Goal: Information Seeking & Learning: Learn about a topic

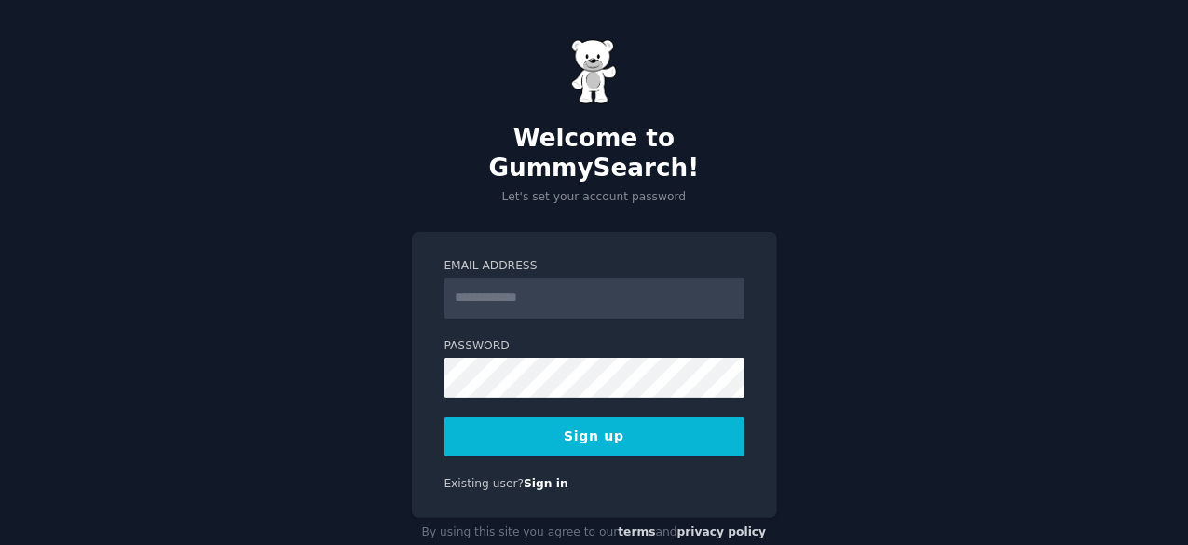
drag, startPoint x: 0, startPoint y: 0, endPoint x: 533, endPoint y: 256, distance: 591.4
click at [533, 278] on input "Email Address" at bounding box center [594, 298] width 300 height 41
type input "**********"
click at [594, 417] on button "Sign up" at bounding box center [594, 436] width 300 height 39
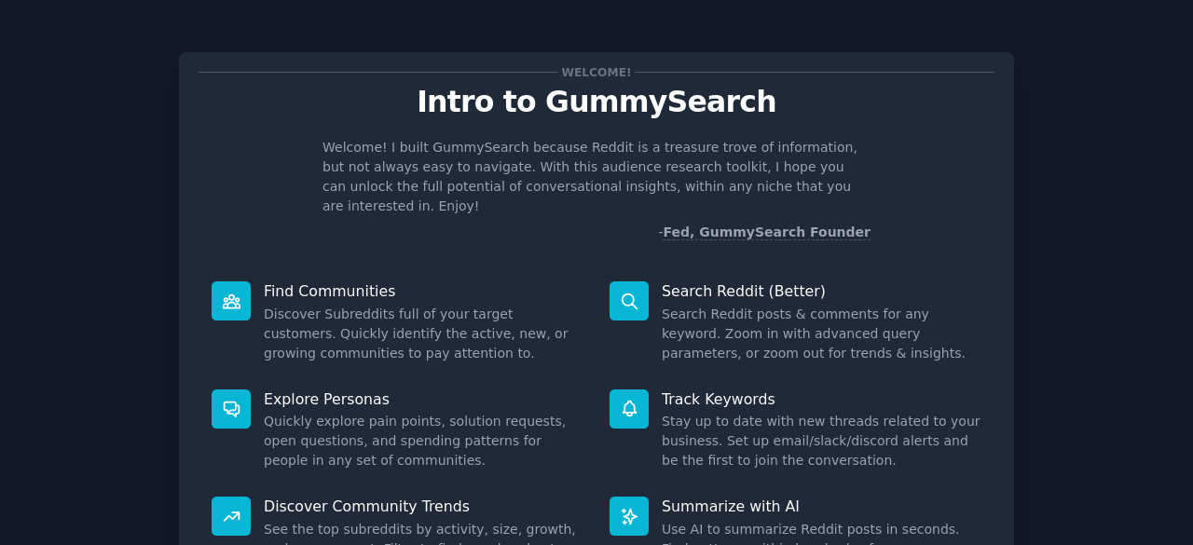
click at [1064, 219] on div "Welcome! Intro to GummySearch Welcome! I built GummySearch because Reddit is a …" at bounding box center [596, 384] width 1140 height 717
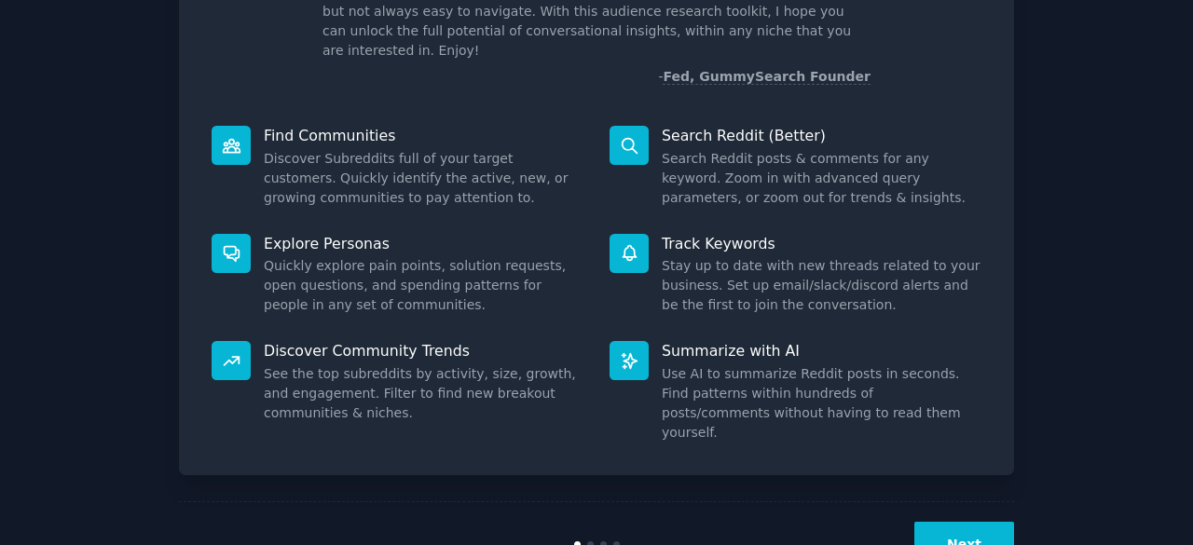
scroll to position [183, 0]
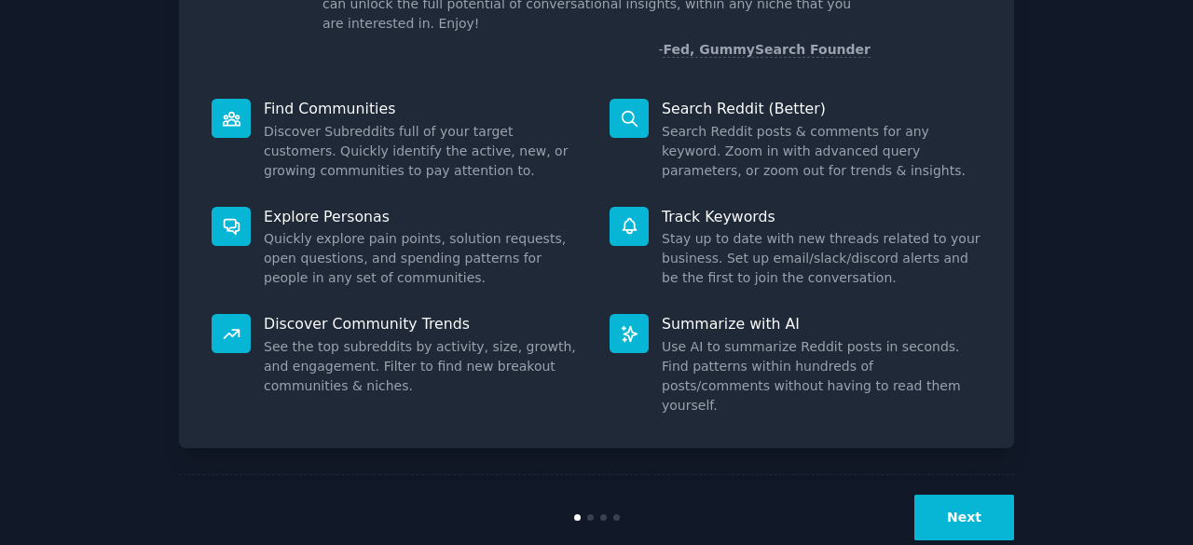
click at [969, 495] on button "Next" at bounding box center [964, 518] width 100 height 46
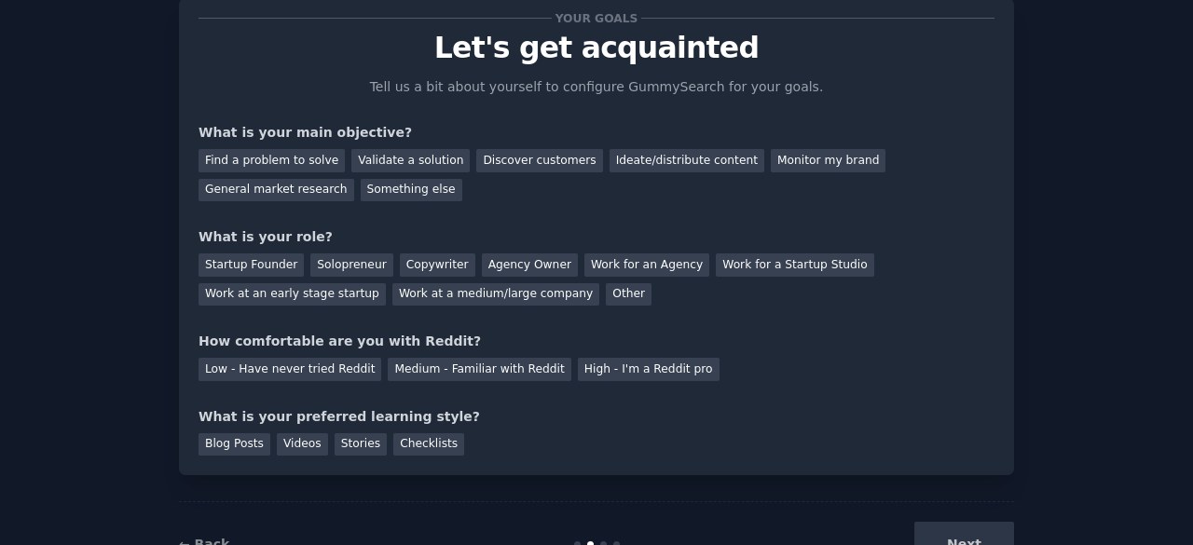
scroll to position [121, 0]
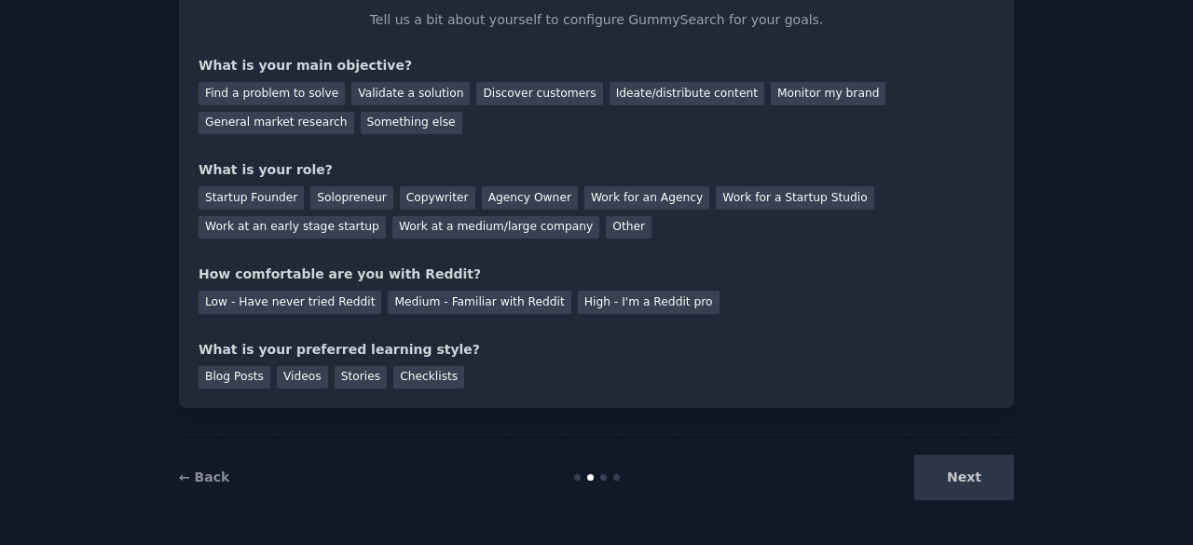
click at [948, 471] on div "Next" at bounding box center [874, 478] width 279 height 46
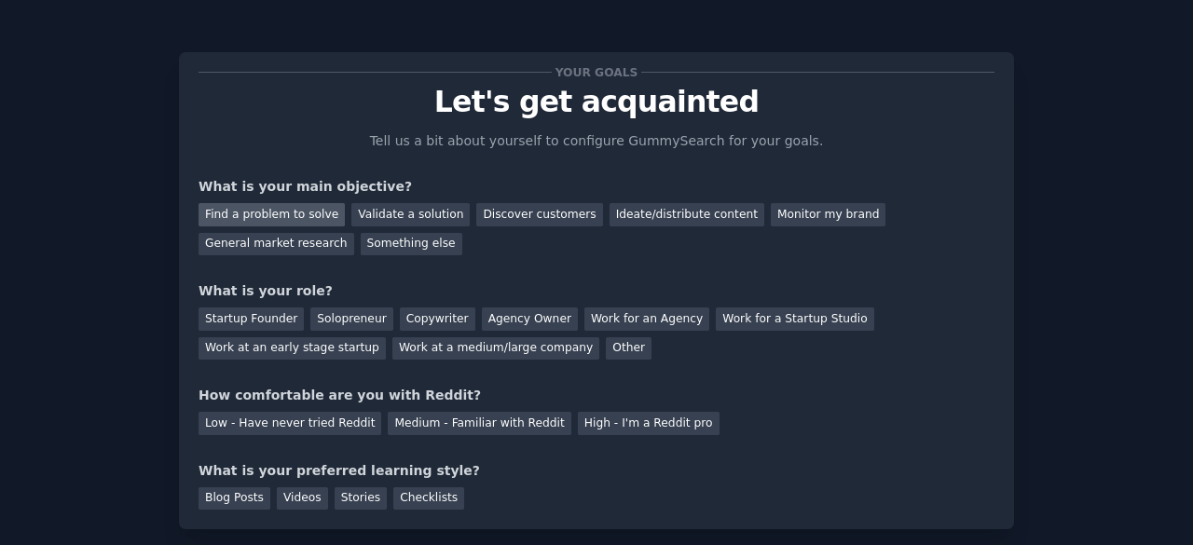
click at [231, 210] on div "Find a problem to solve" at bounding box center [271, 214] width 146 height 23
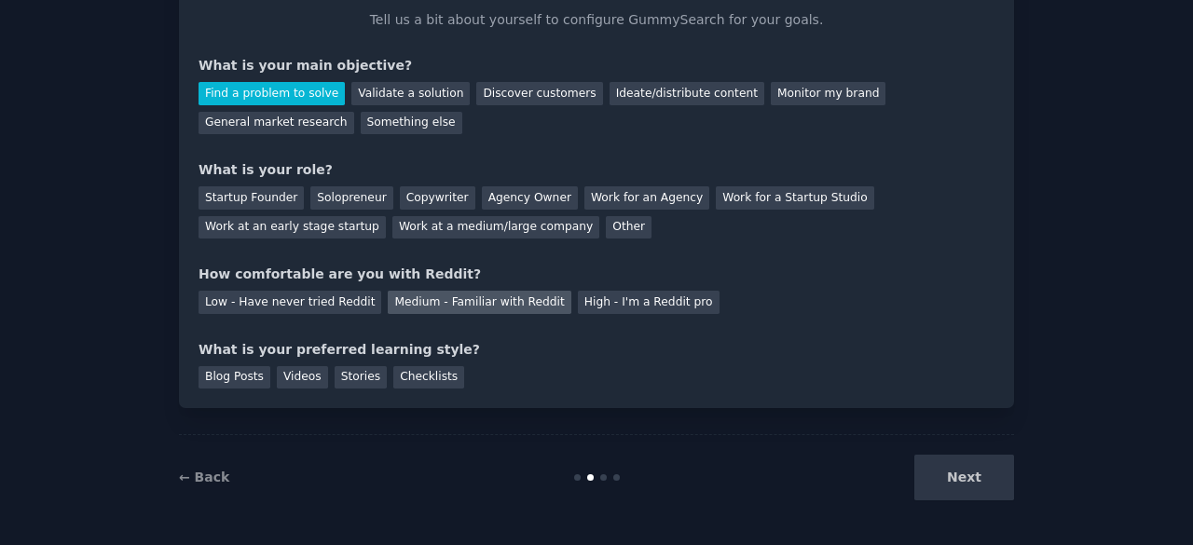
click at [415, 300] on div "Medium - Familiar with Reddit" at bounding box center [479, 302] width 183 height 23
click at [240, 375] on div "Blog Posts" at bounding box center [234, 377] width 72 height 23
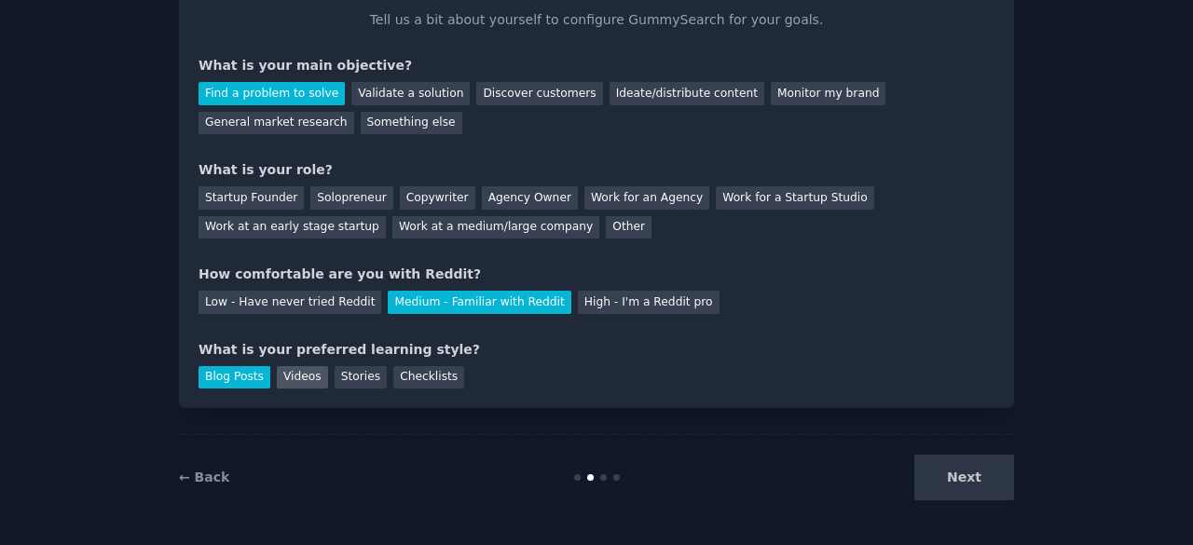
click at [289, 377] on div "Videos" at bounding box center [302, 377] width 51 height 23
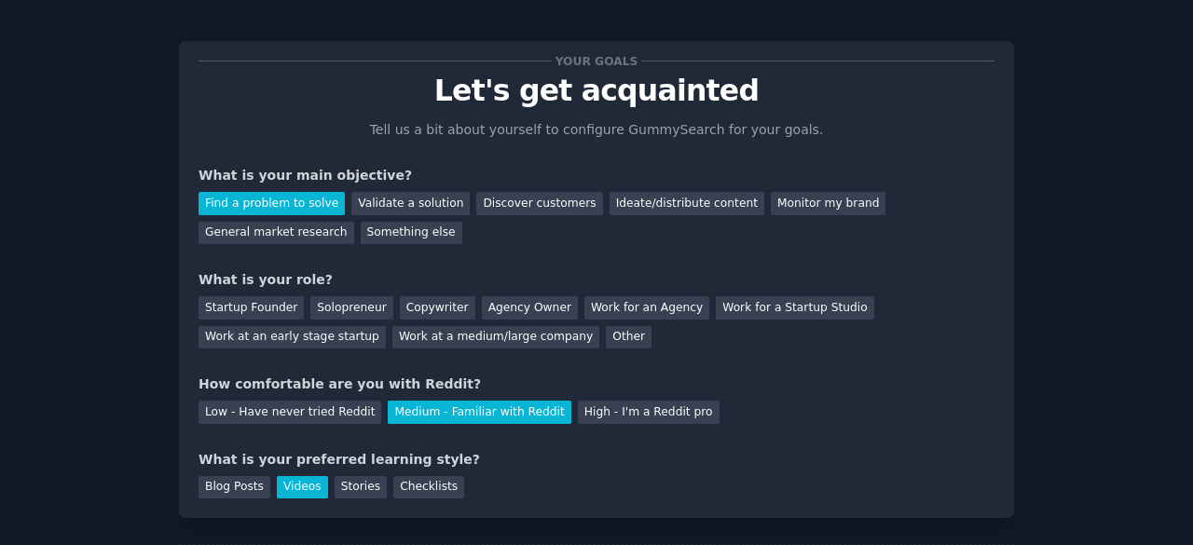
scroll to position [0, 0]
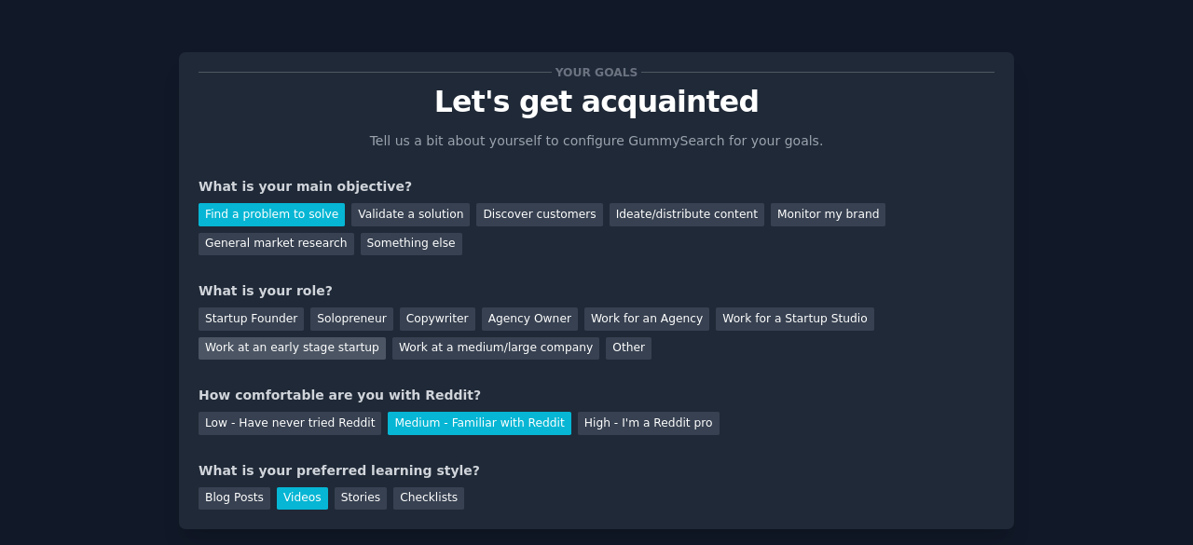
click at [386, 337] on div "Work at an early stage startup" at bounding box center [291, 348] width 187 height 23
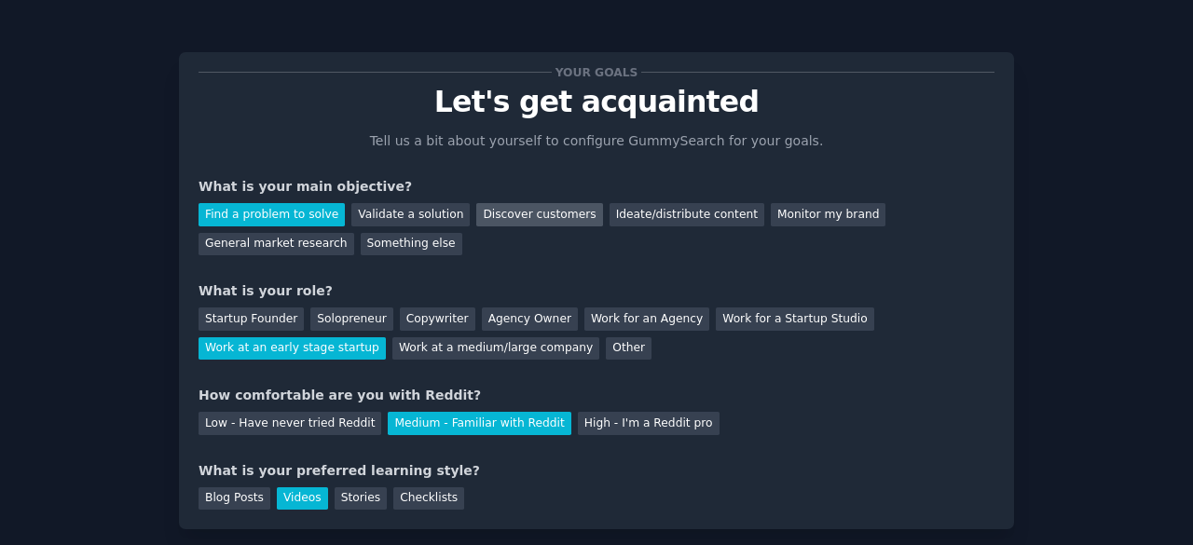
click at [512, 213] on div "Discover customers" at bounding box center [539, 214] width 126 height 23
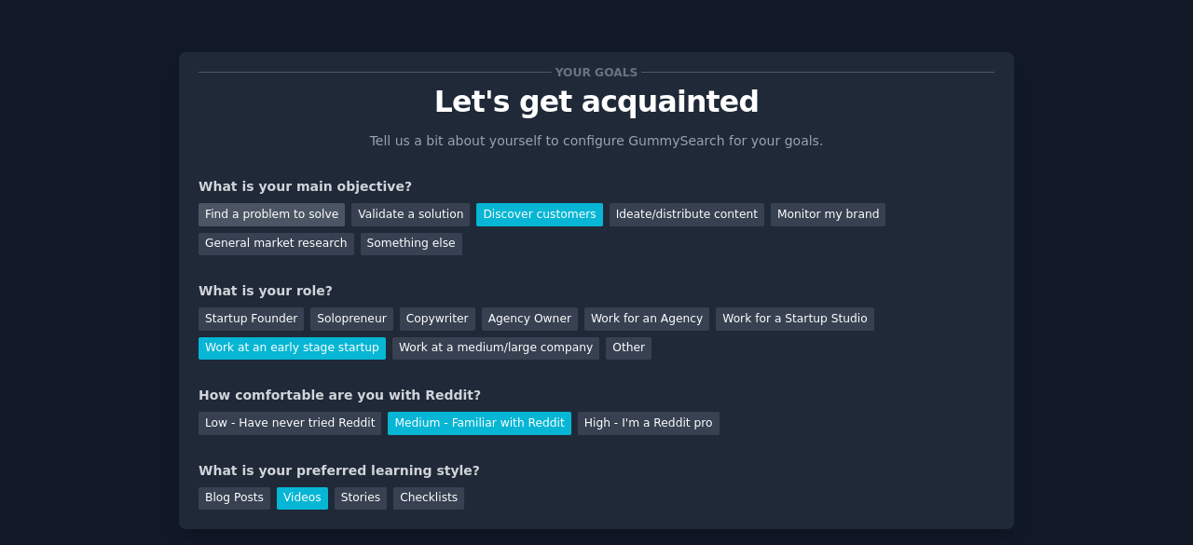
click at [270, 207] on div "Find a problem to solve" at bounding box center [271, 214] width 146 height 23
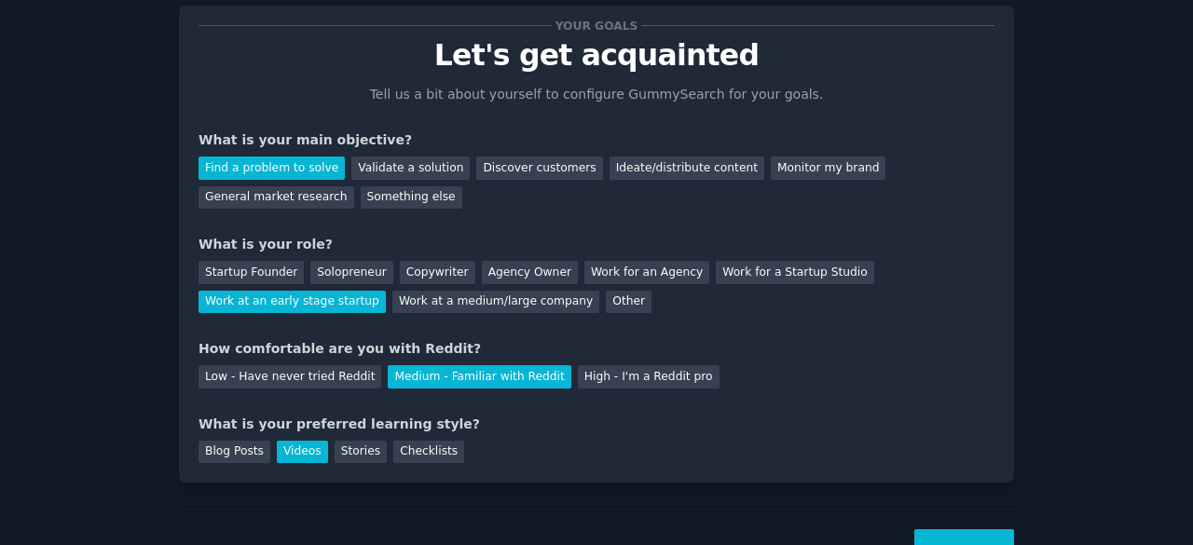
scroll to position [121, 0]
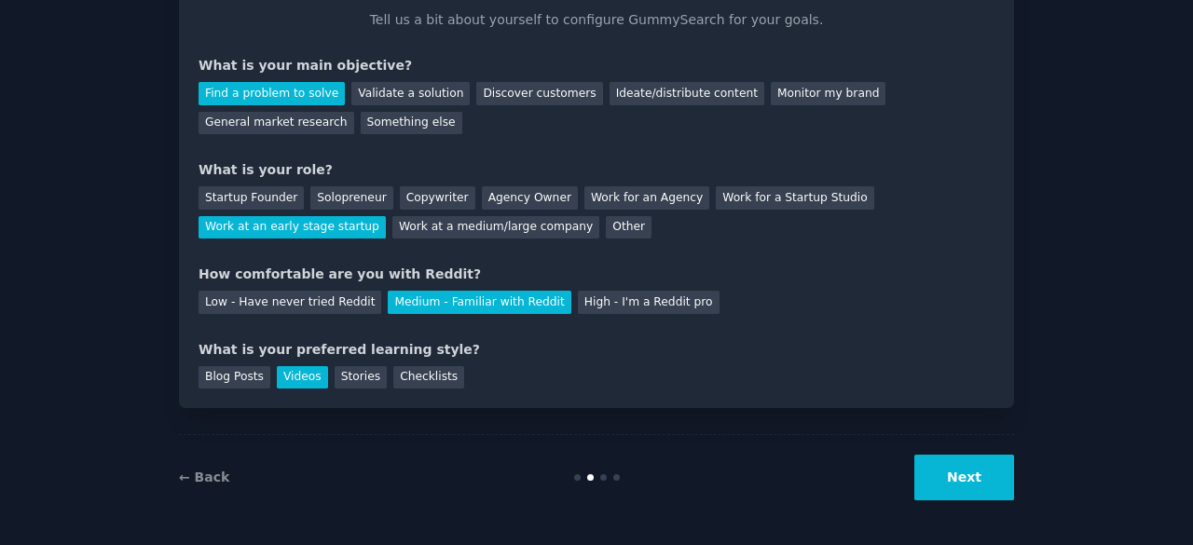
click at [970, 483] on button "Next" at bounding box center [964, 478] width 100 height 46
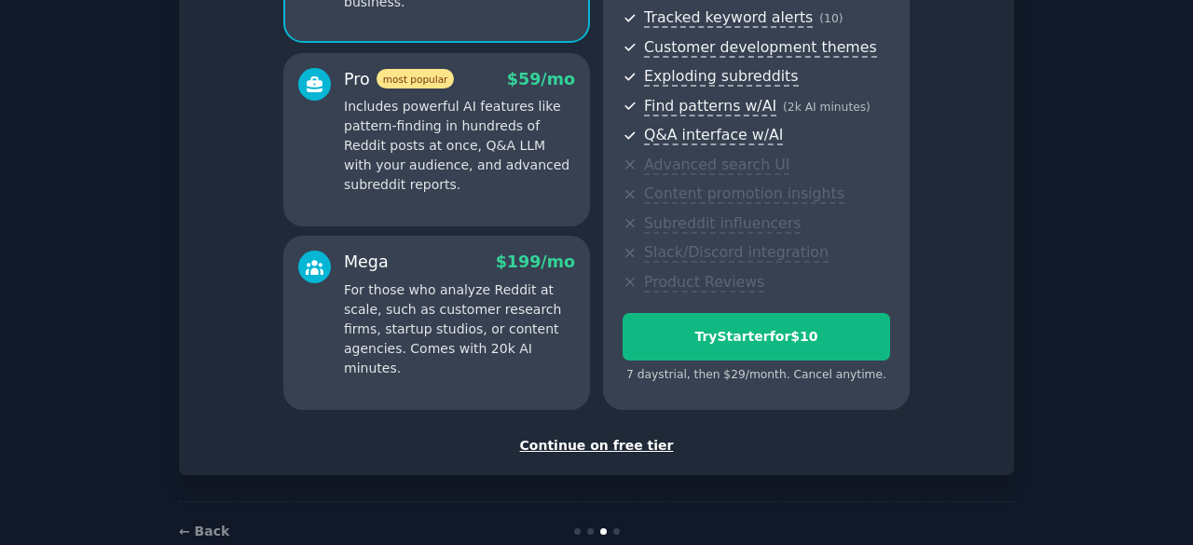
scroll to position [337, 0]
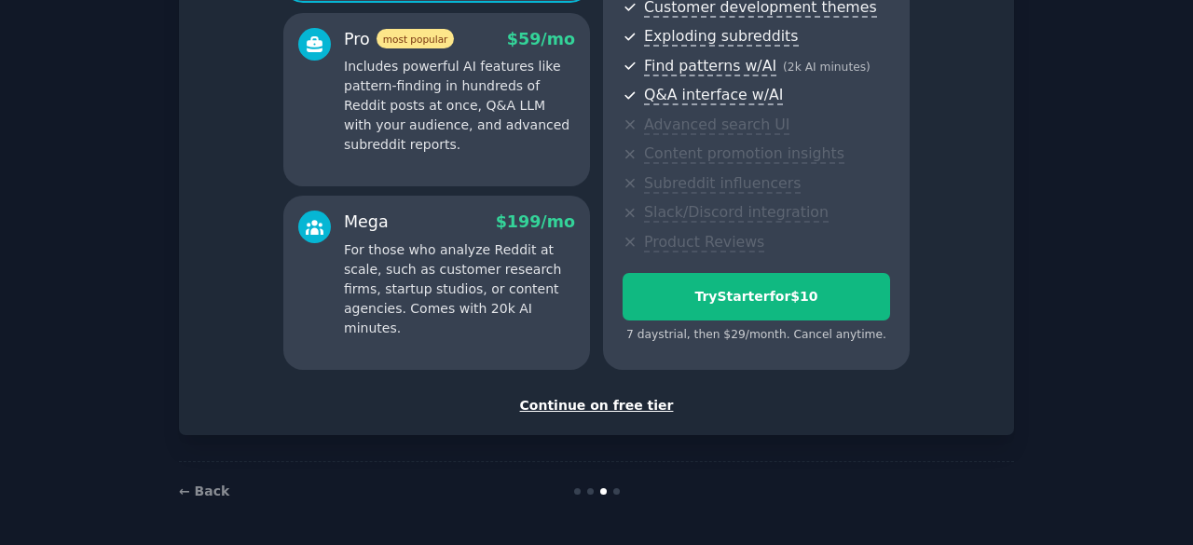
click at [591, 400] on div "Continue on free tier" at bounding box center [596, 406] width 796 height 20
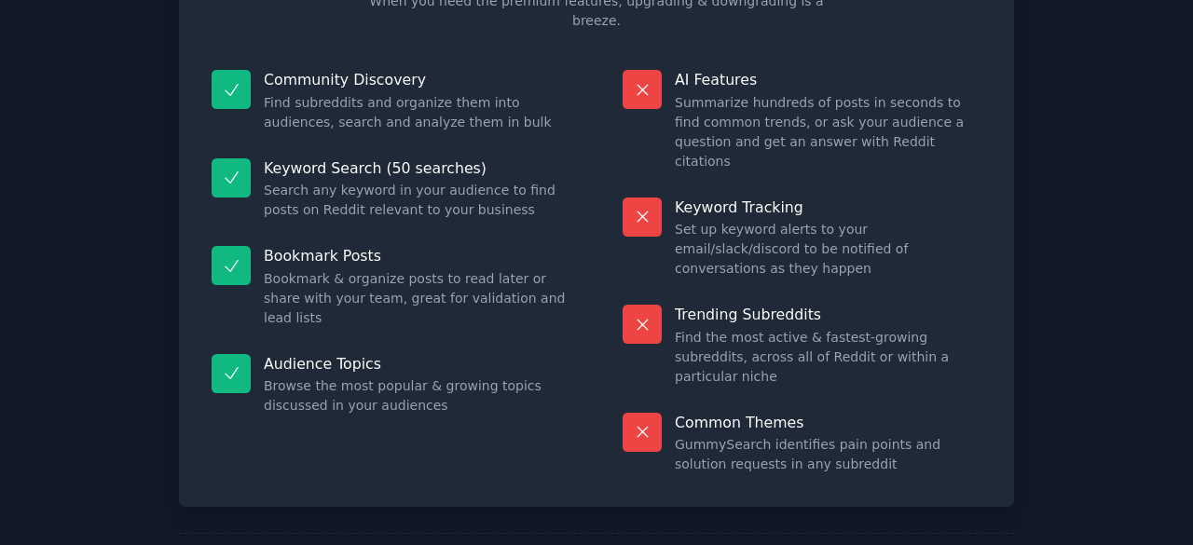
scroll to position [180, 0]
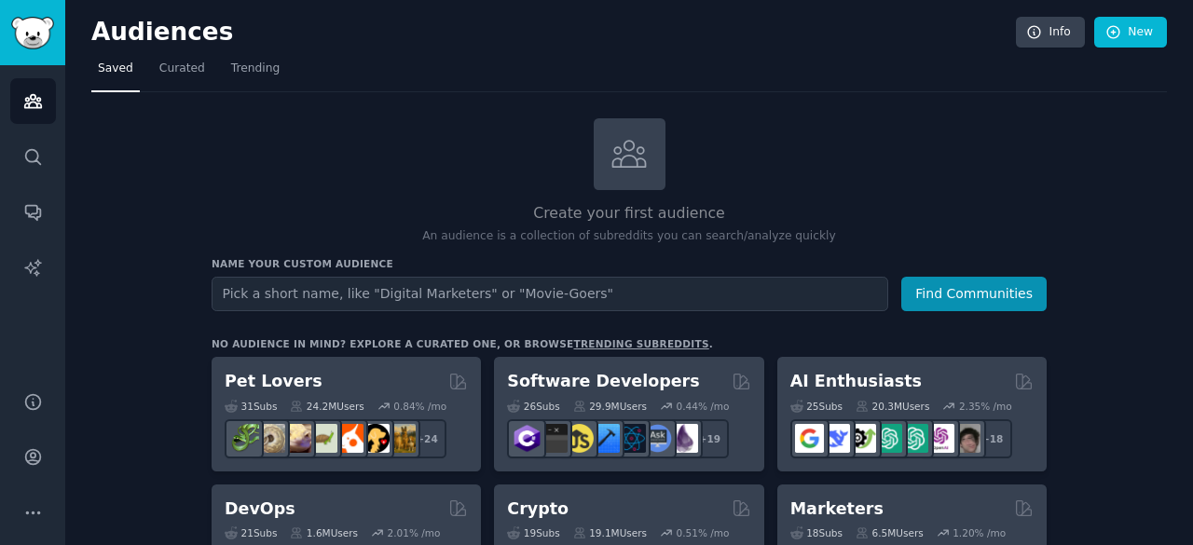
click at [628, 300] on input "text" at bounding box center [550, 294] width 676 height 34
click at [631, 300] on input "text" at bounding box center [550, 294] width 676 height 34
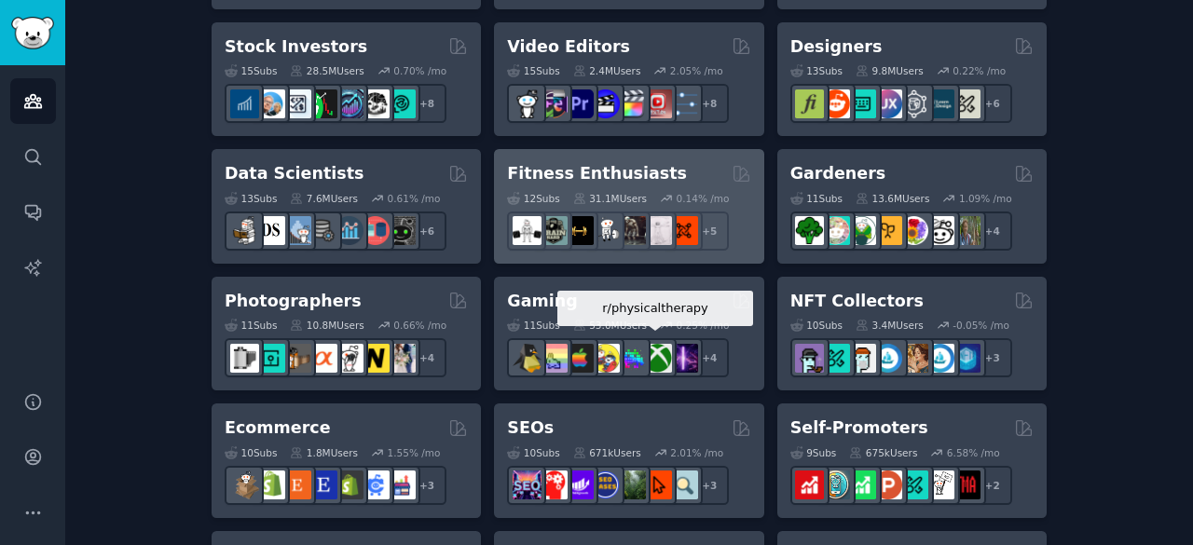
scroll to position [748, 0]
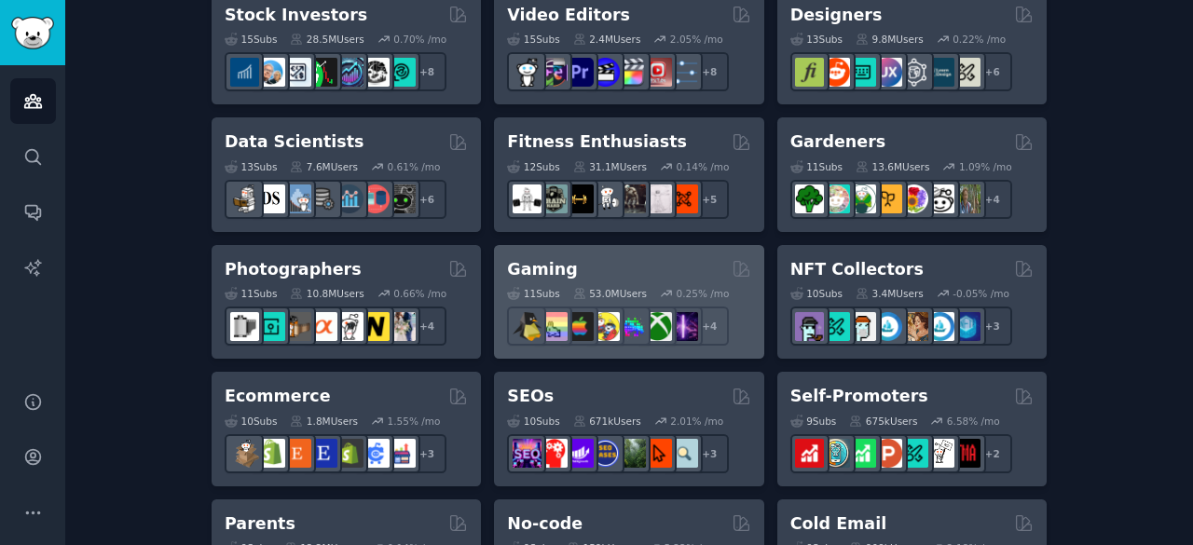
click at [573, 287] on icon at bounding box center [579, 293] width 13 height 13
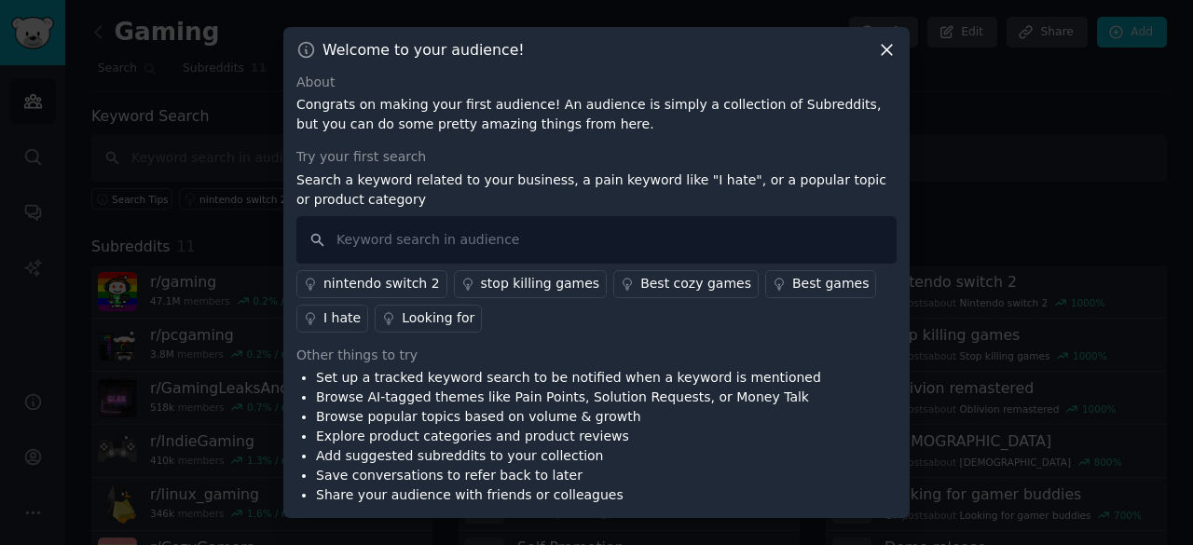
click at [893, 41] on icon at bounding box center [887, 50] width 20 height 20
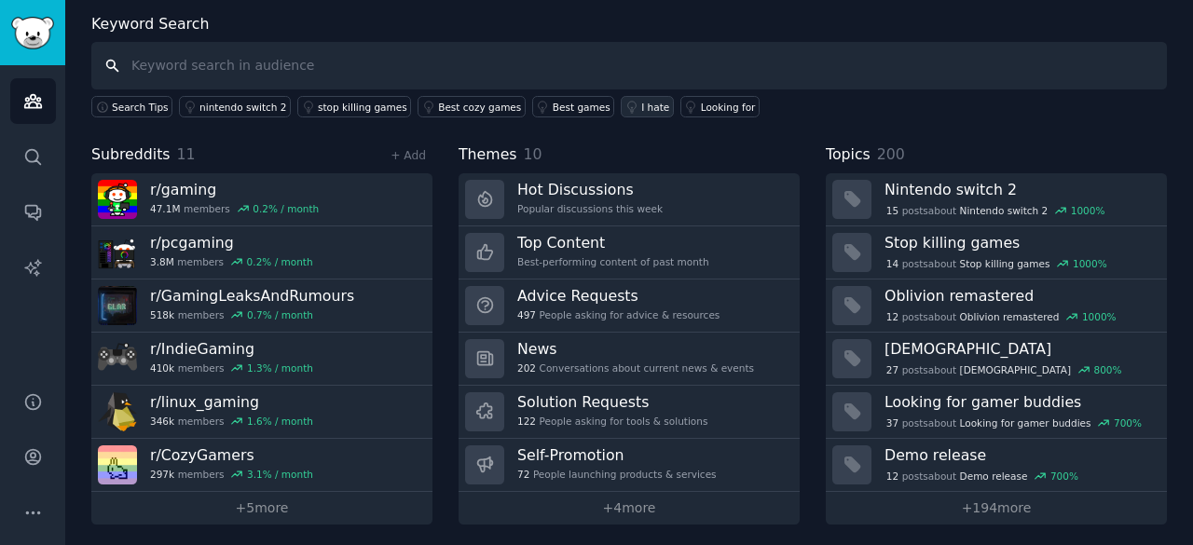
scroll to position [93, 0]
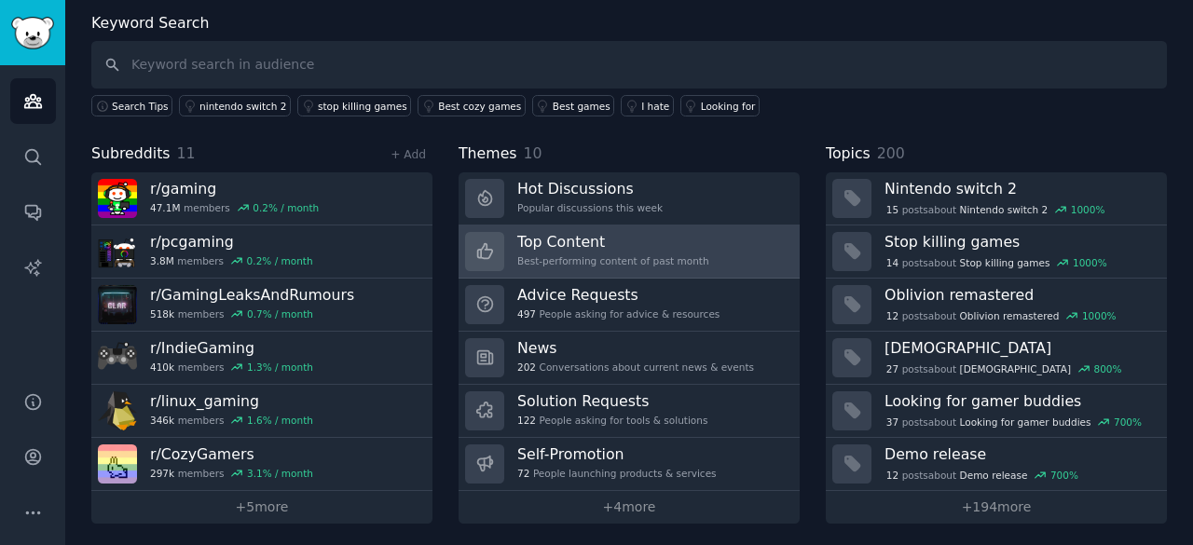
click at [580, 233] on h3 "Top Content" at bounding box center [613, 242] width 192 height 20
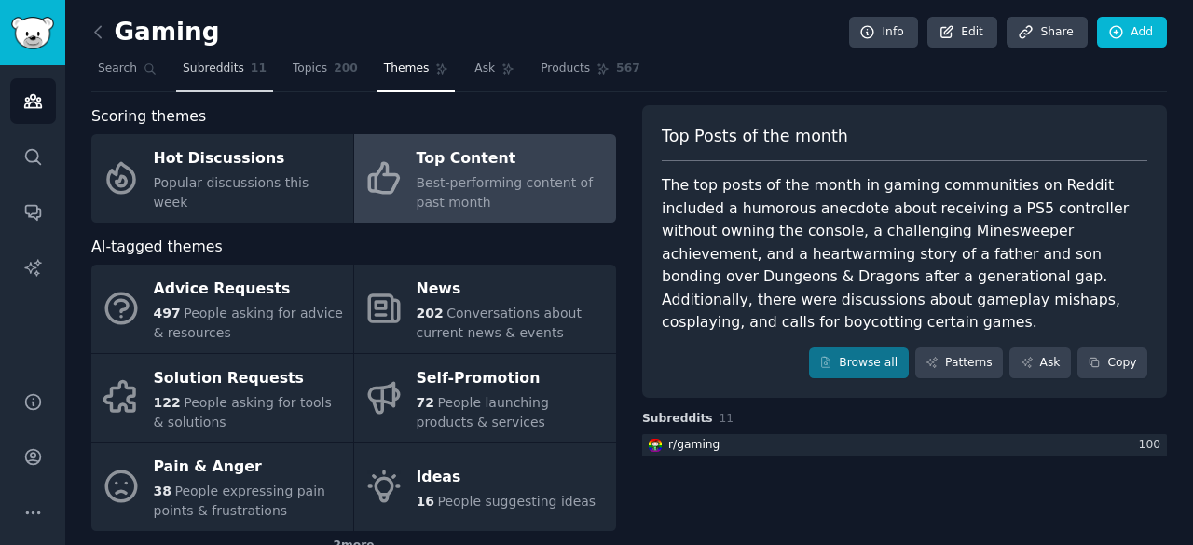
click at [214, 68] on span "Subreddits" at bounding box center [213, 69] width 61 height 17
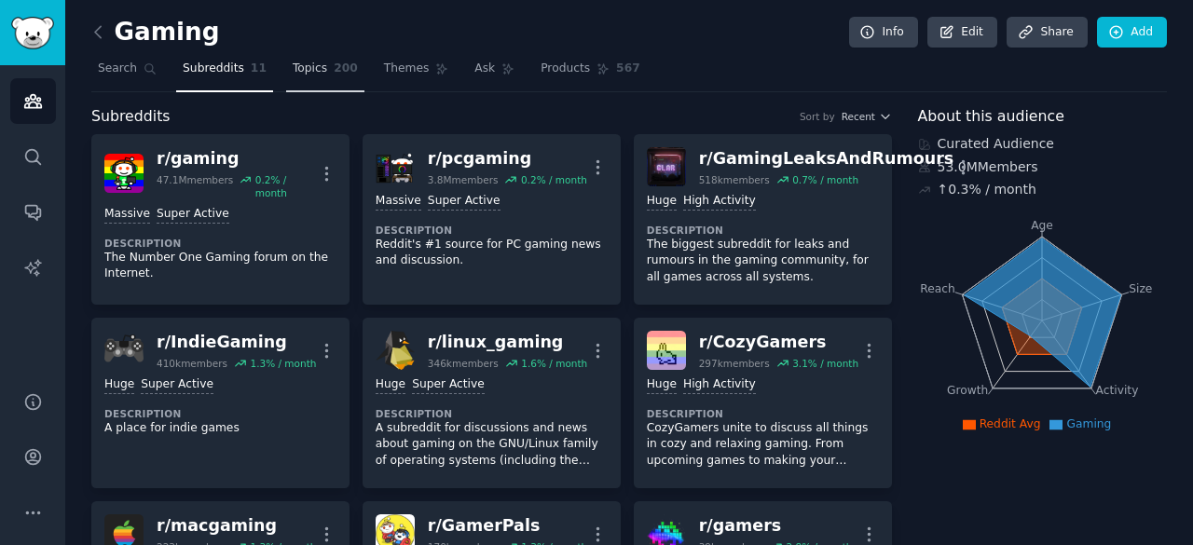
click at [314, 72] on link "Topics 200" at bounding box center [325, 73] width 78 height 38
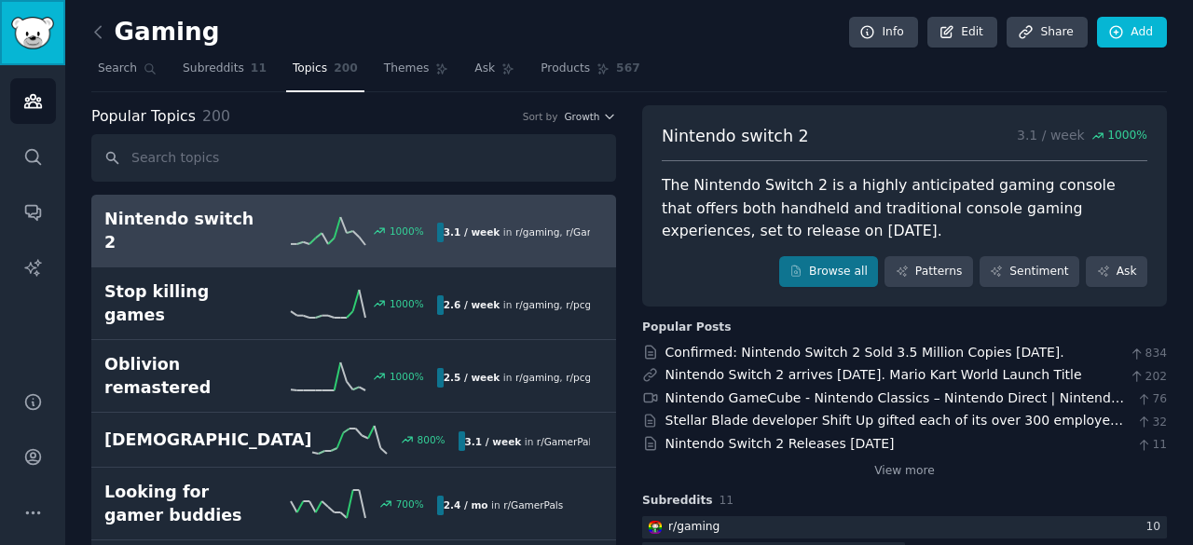
click at [23, 29] on img "Sidebar" at bounding box center [32, 33] width 43 height 33
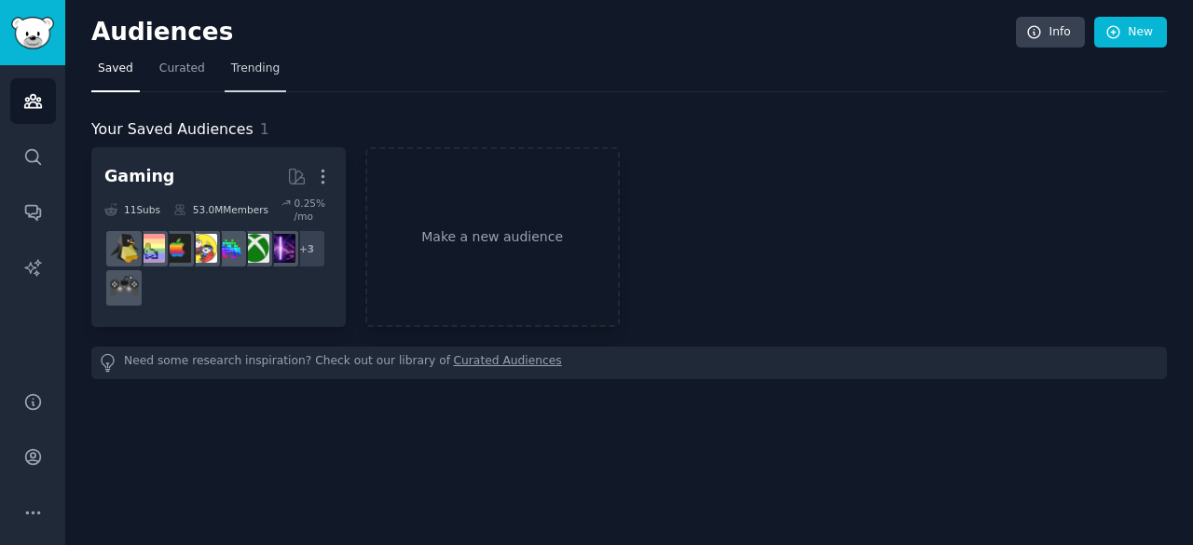
click at [253, 65] on span "Trending" at bounding box center [255, 69] width 48 height 17
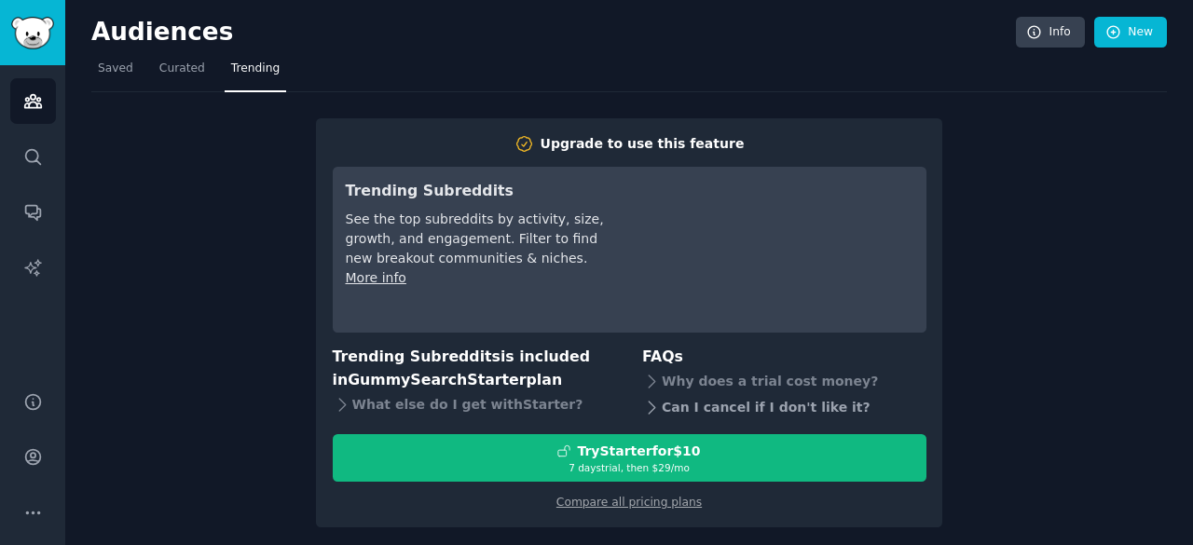
scroll to position [6, 0]
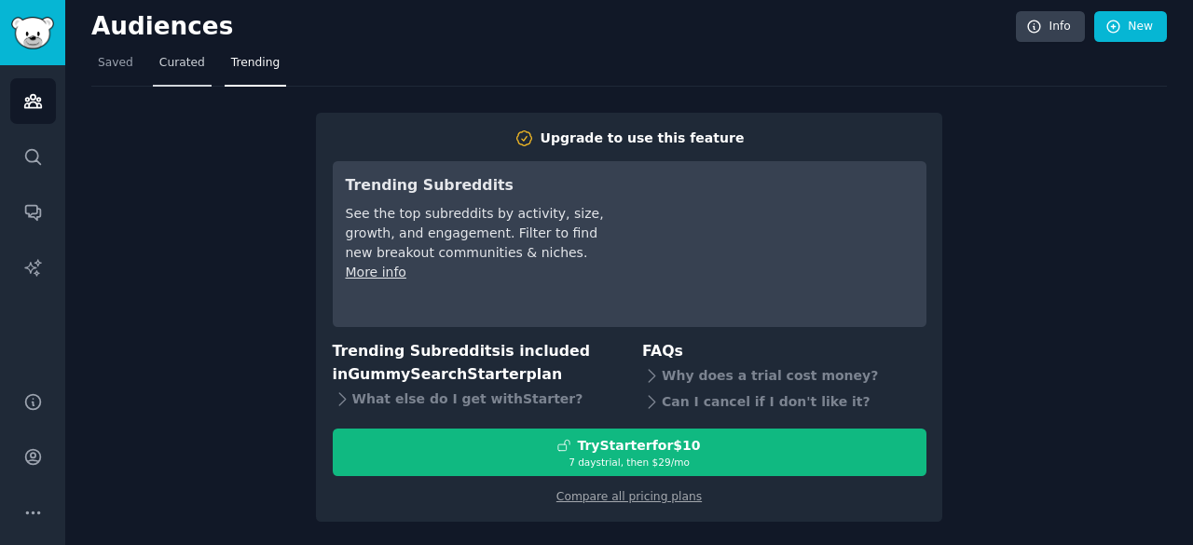
click at [183, 62] on span "Curated" at bounding box center [182, 63] width 46 height 17
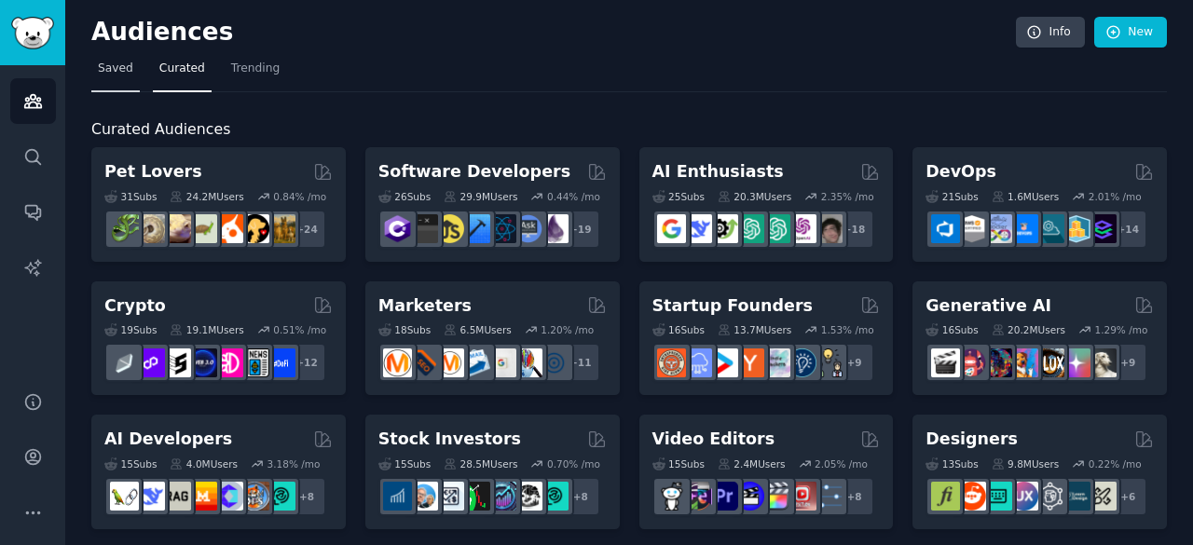
click at [116, 68] on span "Saved" at bounding box center [115, 69] width 35 height 17
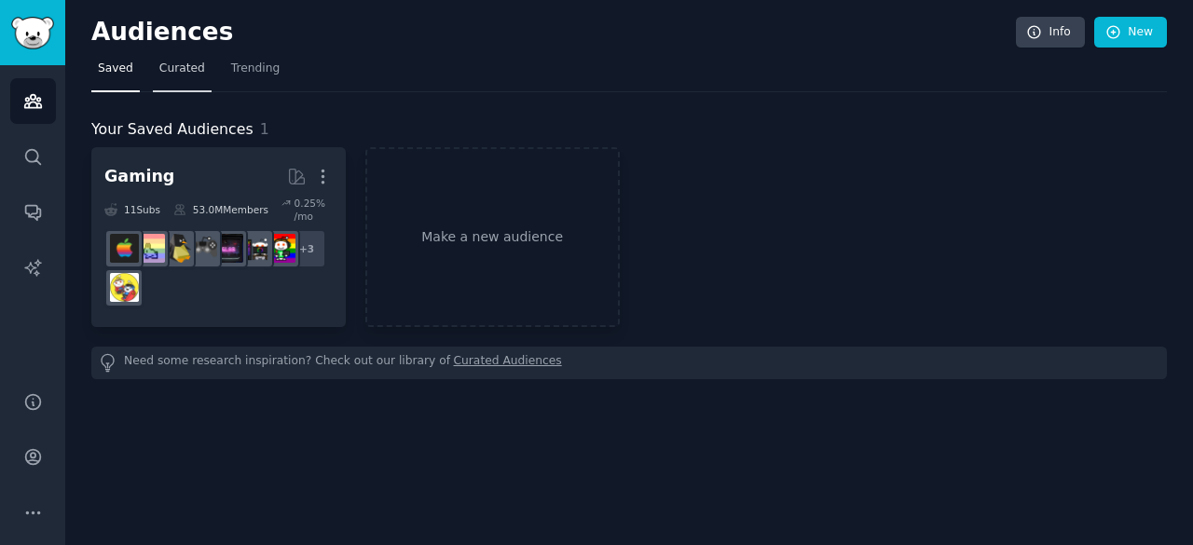
click at [164, 70] on span "Curated" at bounding box center [182, 69] width 46 height 17
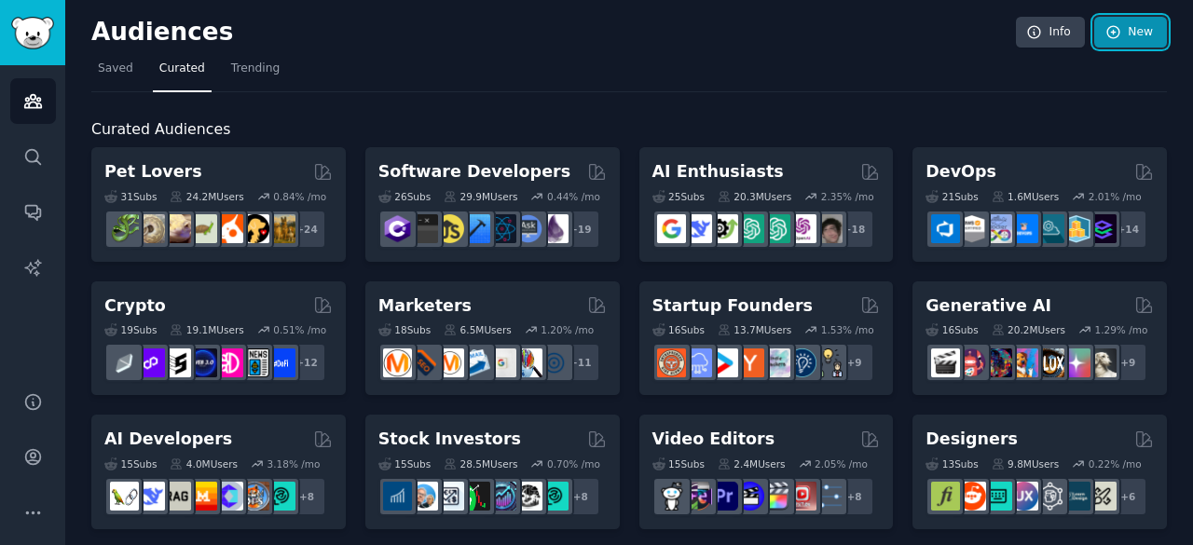
click at [1114, 32] on icon at bounding box center [1113, 32] width 17 height 17
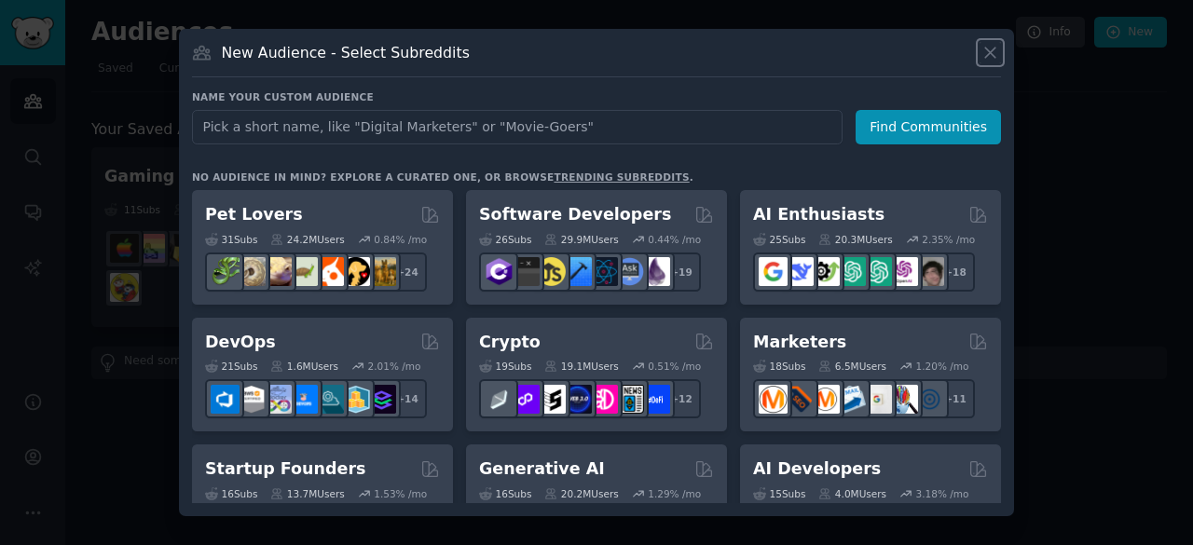
click at [986, 50] on icon at bounding box center [990, 53] width 20 height 20
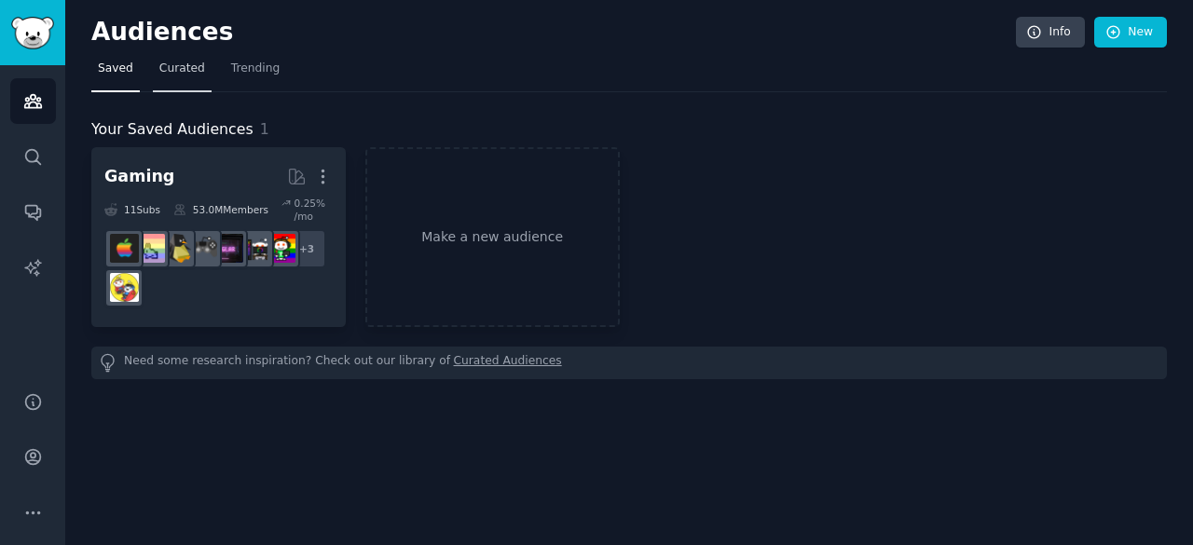
click at [188, 75] on span "Curated" at bounding box center [182, 69] width 46 height 17
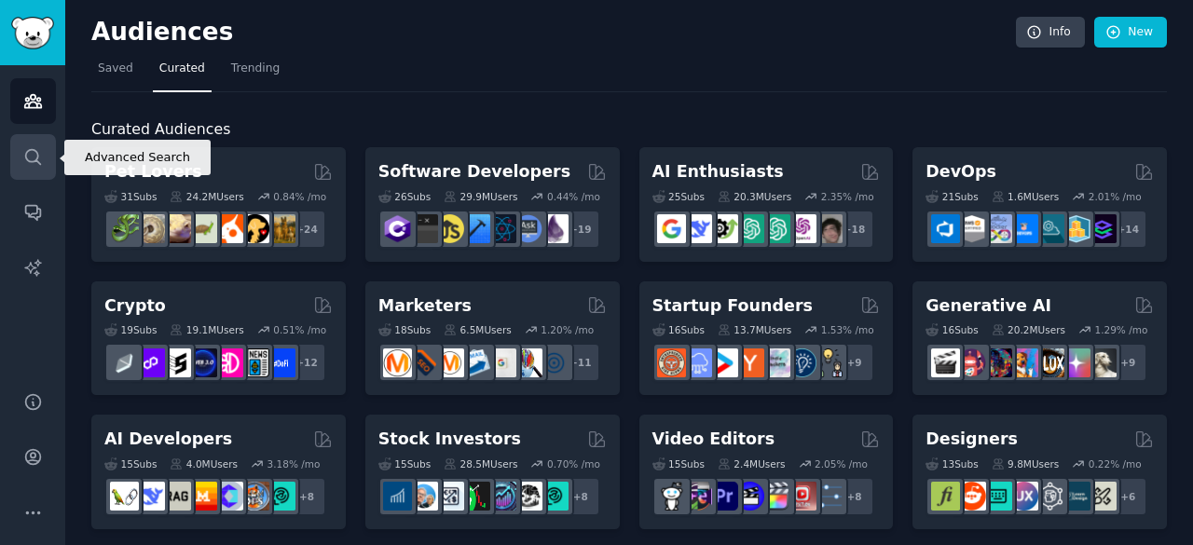
click at [42, 154] on icon "Sidebar" at bounding box center [33, 157] width 20 height 20
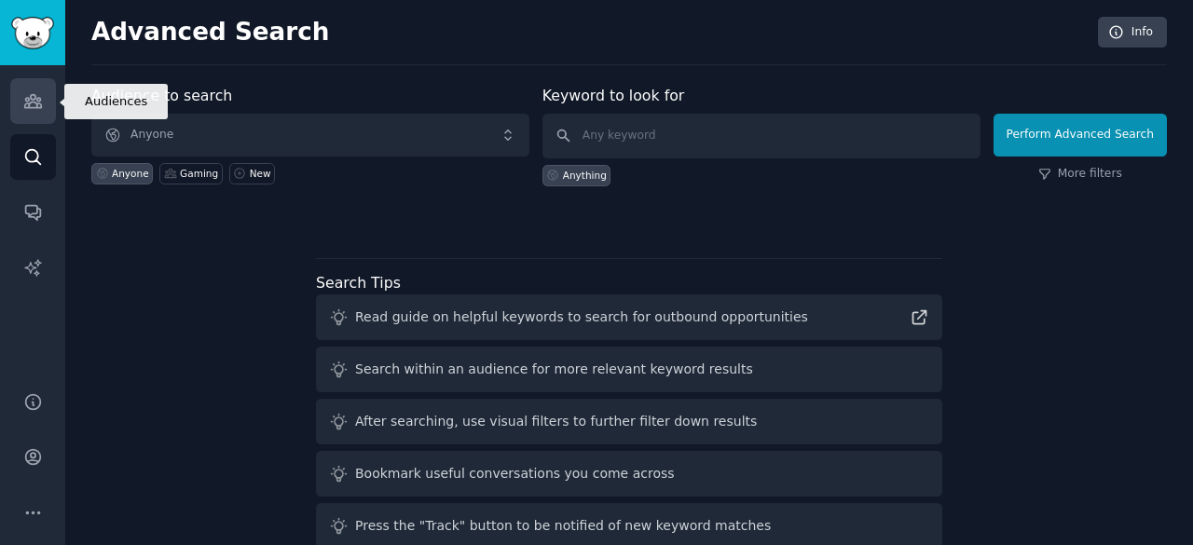
click at [25, 102] on icon "Sidebar" at bounding box center [33, 101] width 20 height 20
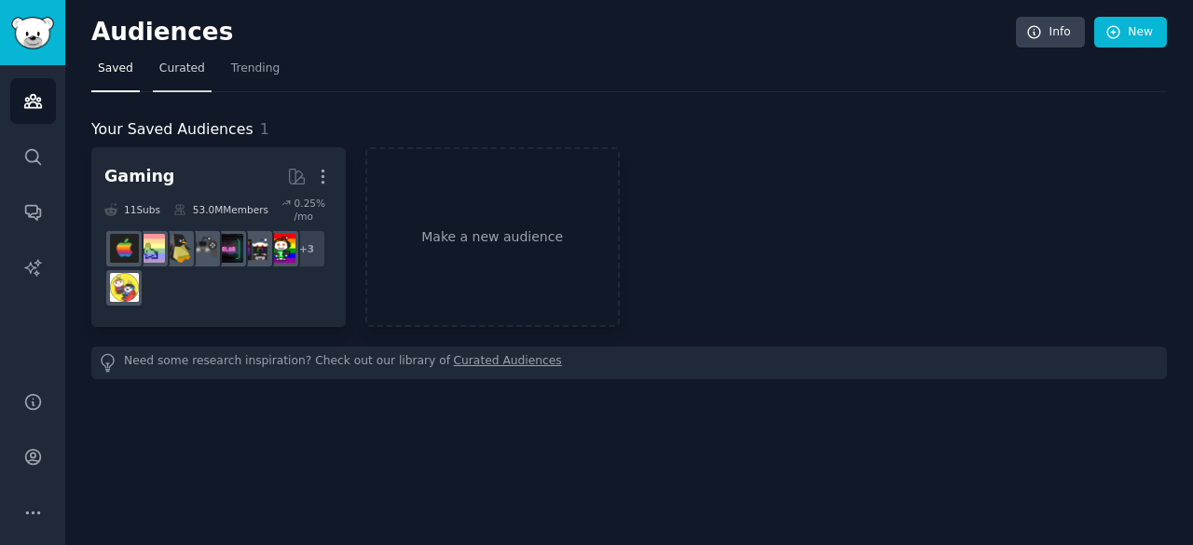
click at [181, 74] on span "Curated" at bounding box center [182, 69] width 46 height 17
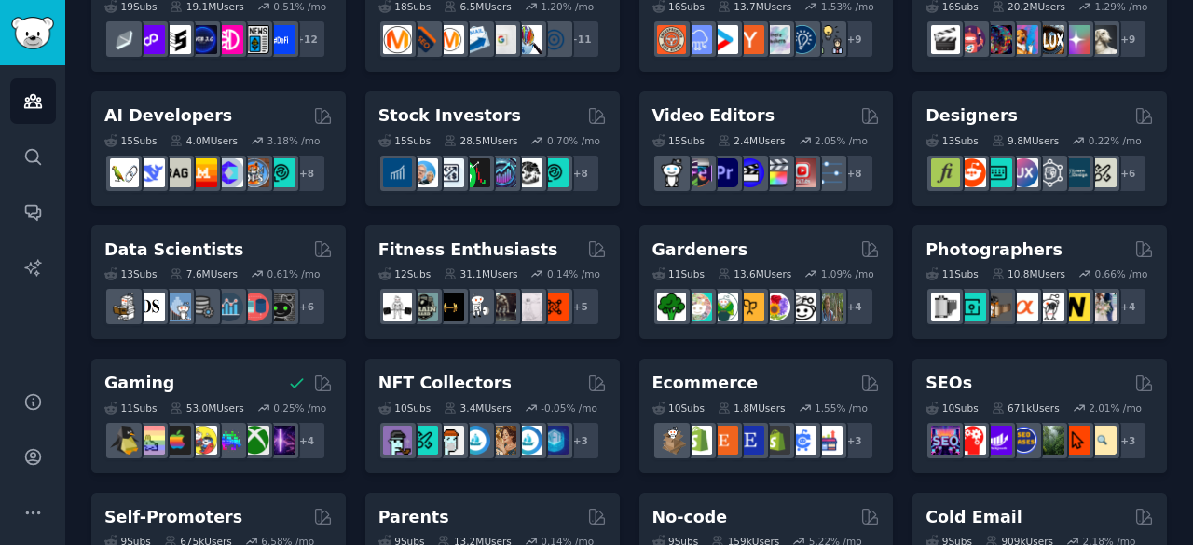
scroll to position [334, 0]
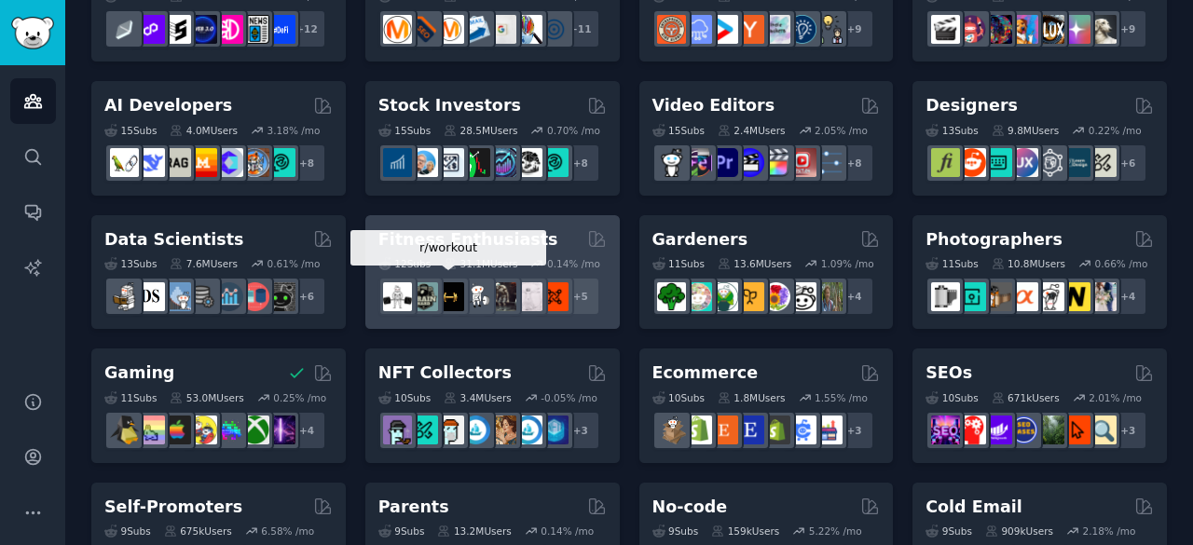
click at [461, 279] on div at bounding box center [449, 296] width 39 height 39
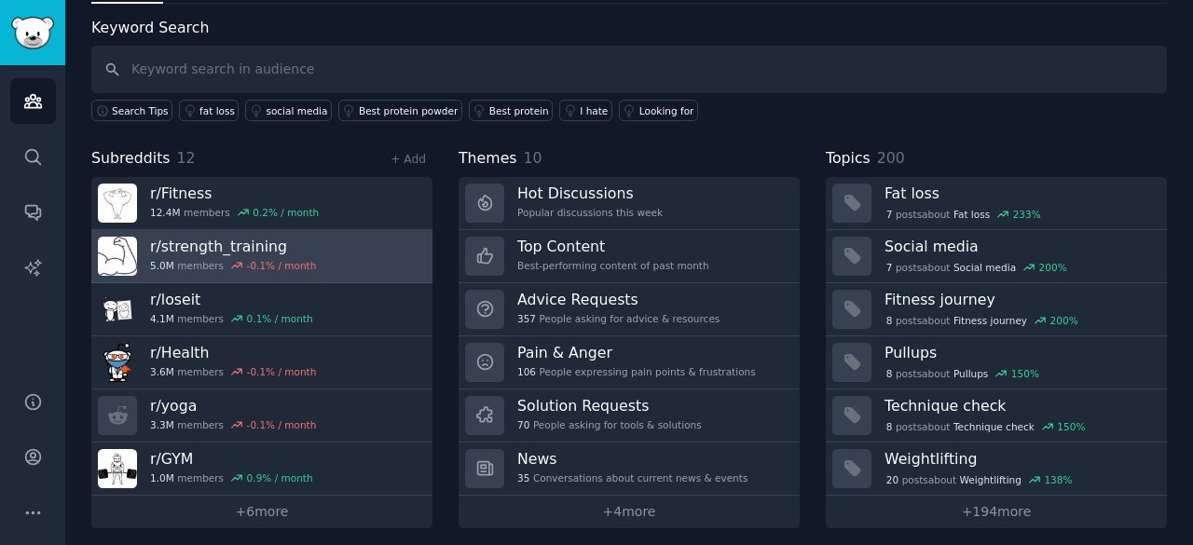
scroll to position [93, 0]
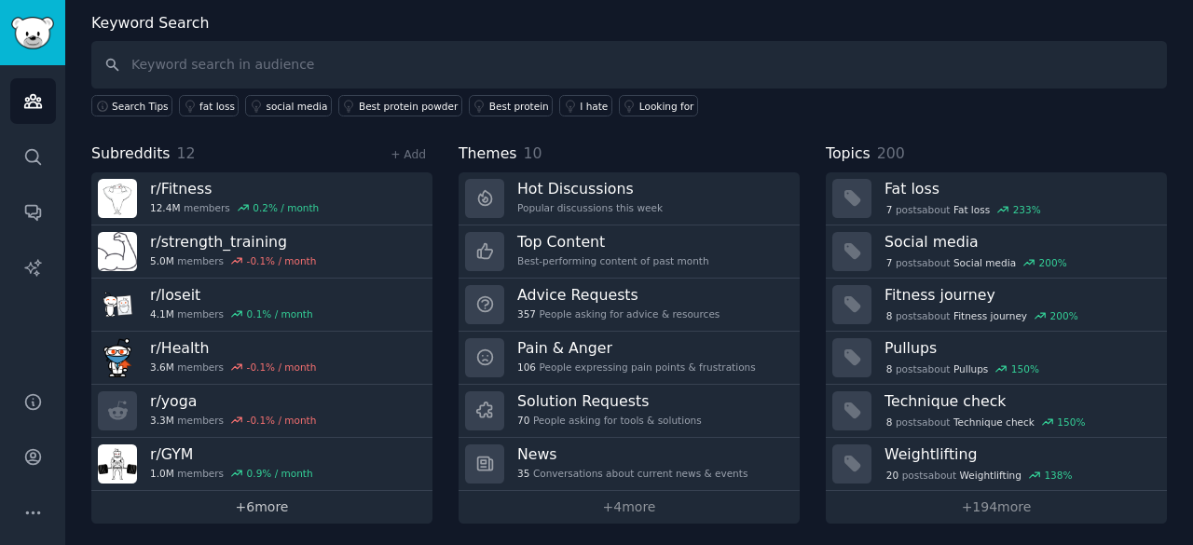
click at [247, 499] on link "+ 6 more" at bounding box center [261, 507] width 341 height 33
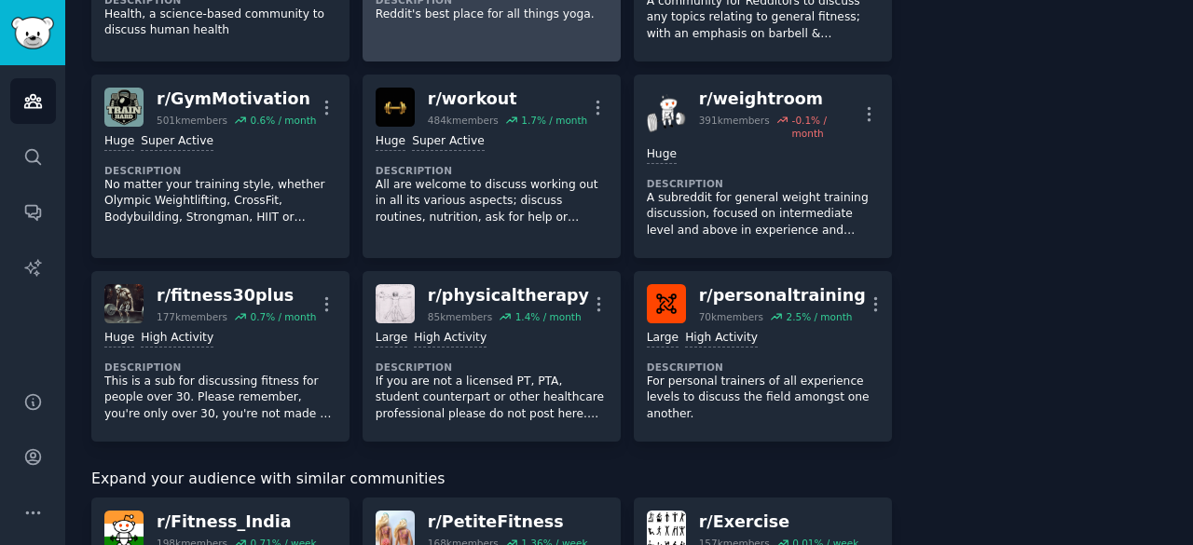
scroll to position [420, 0]
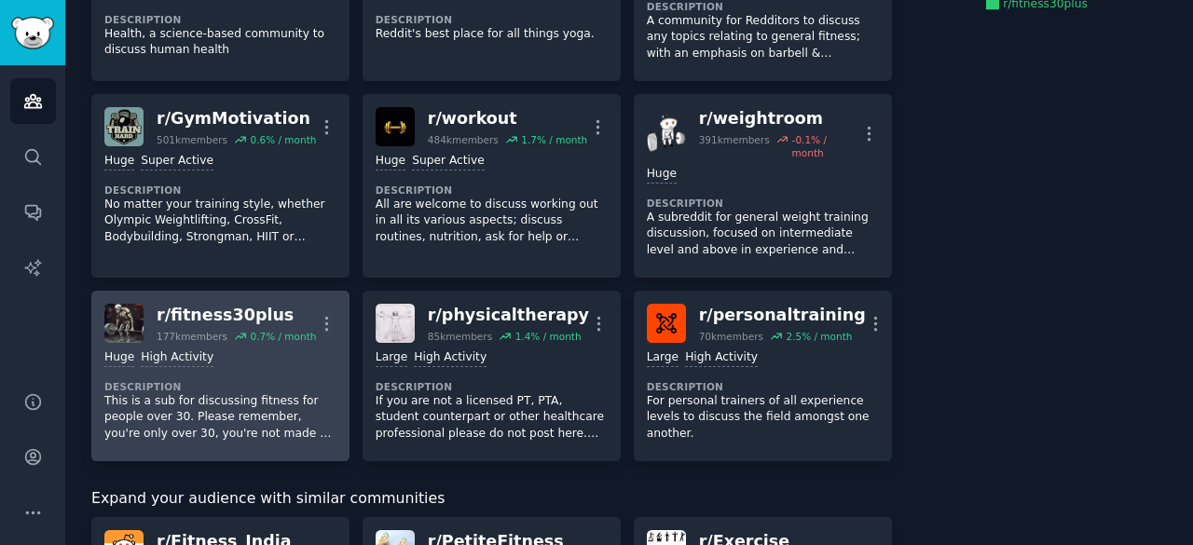
click at [272, 343] on div "Huge High Activity Description This is a sub for discussing fitness for people …" at bounding box center [220, 395] width 232 height 105
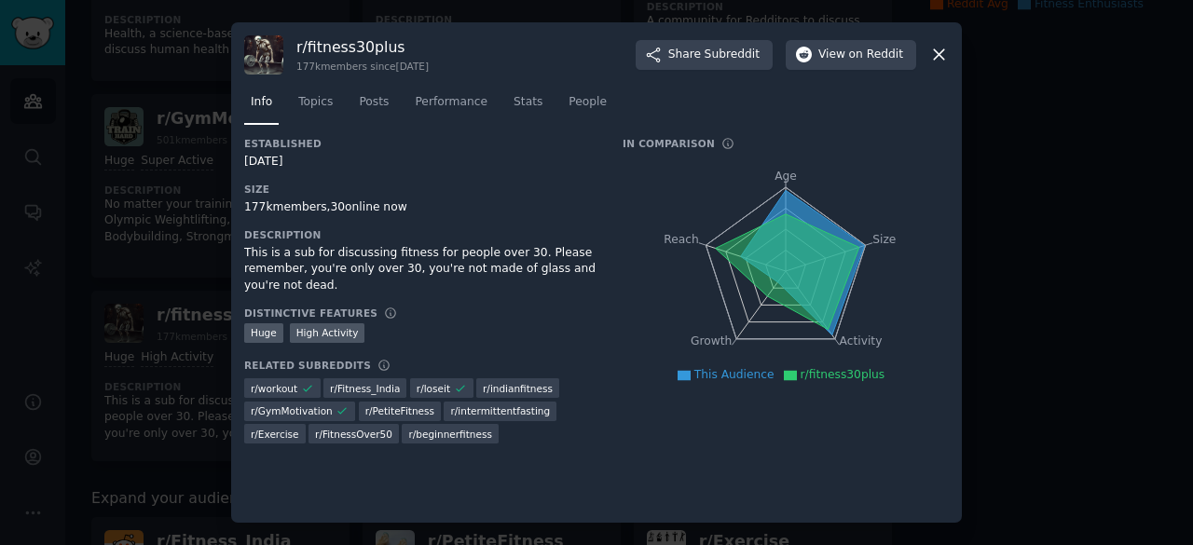
click at [941, 48] on icon at bounding box center [939, 55] width 20 height 20
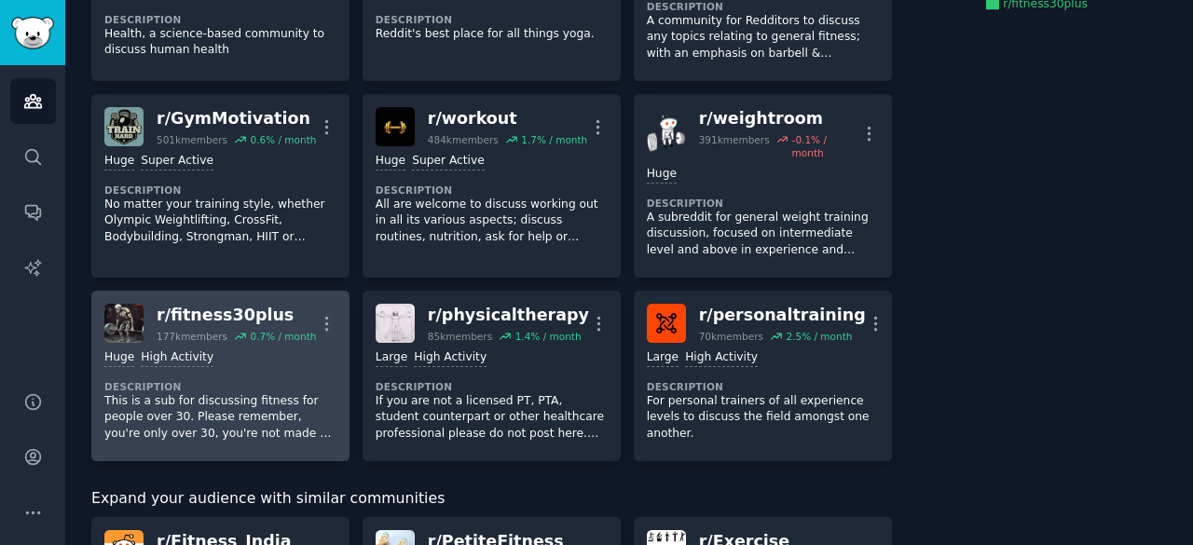
click at [227, 393] on p "This is a sub for discussing fitness for people over 30. Please remember, you'r…" at bounding box center [220, 417] width 232 height 49
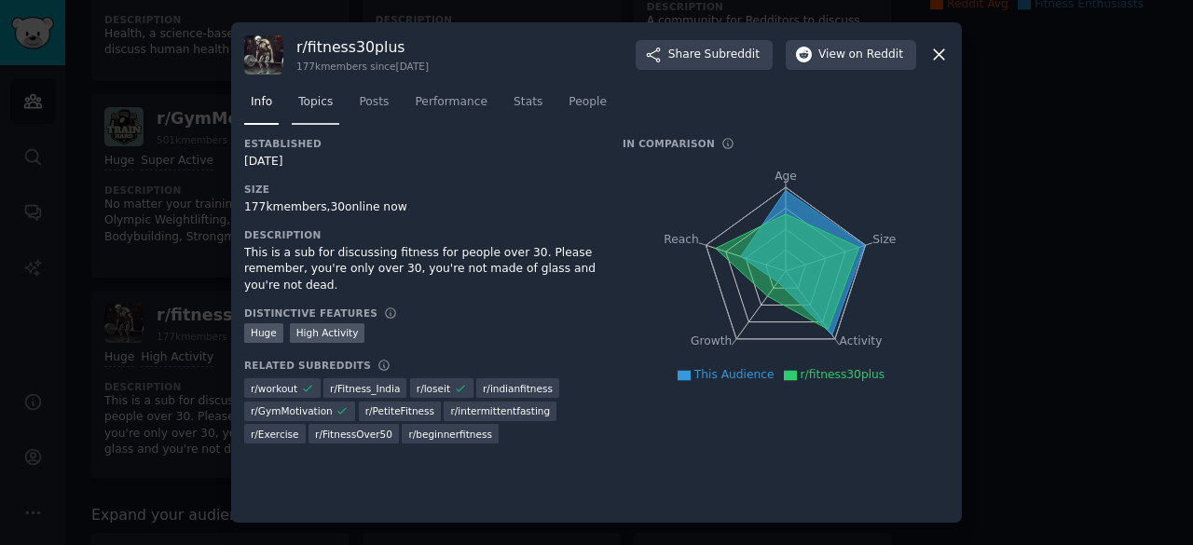
click at [326, 96] on span "Topics" at bounding box center [315, 102] width 34 height 17
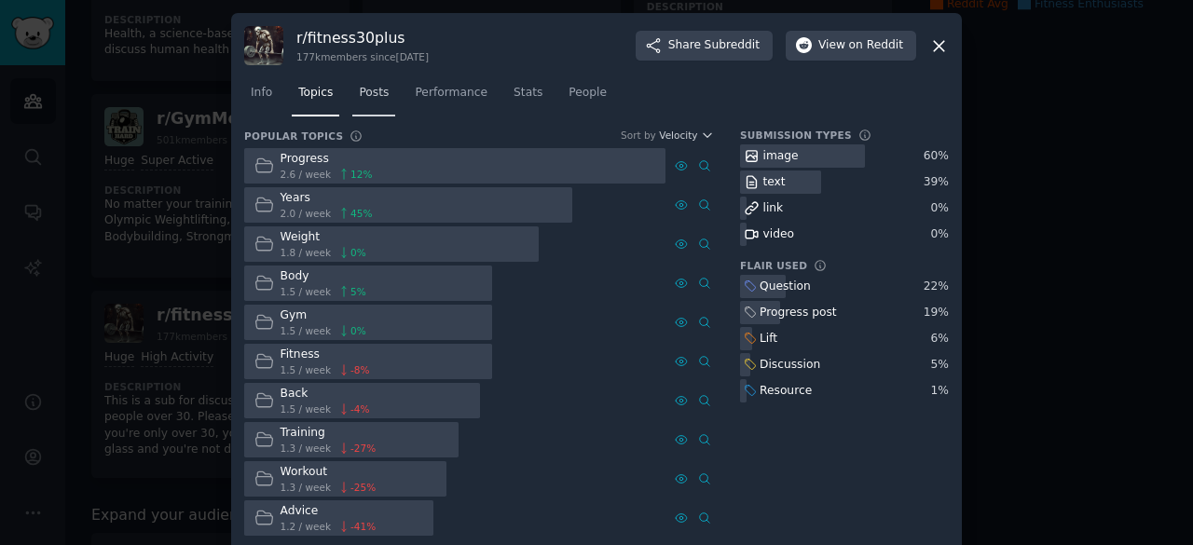
click at [362, 102] on link "Posts" at bounding box center [373, 97] width 43 height 38
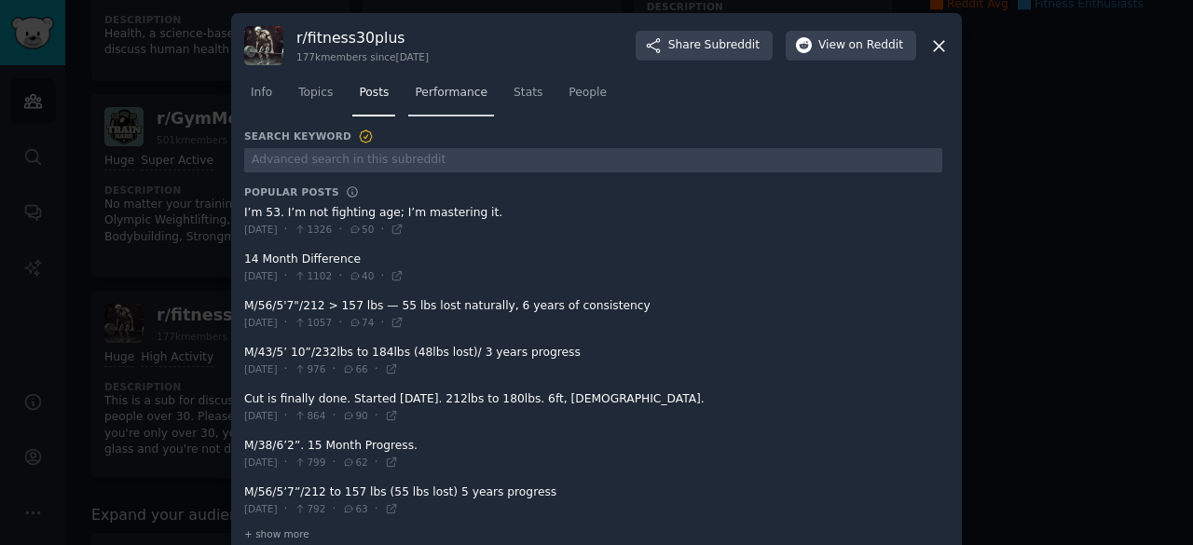
click at [422, 100] on span "Performance" at bounding box center [451, 93] width 73 height 17
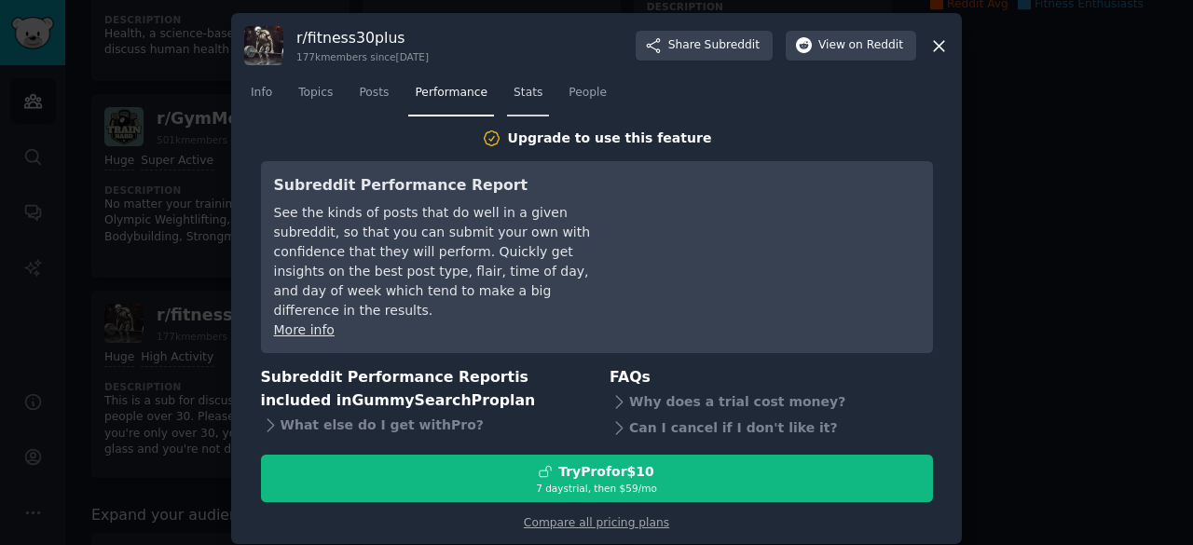
click at [513, 89] on span "Stats" at bounding box center [527, 93] width 29 height 17
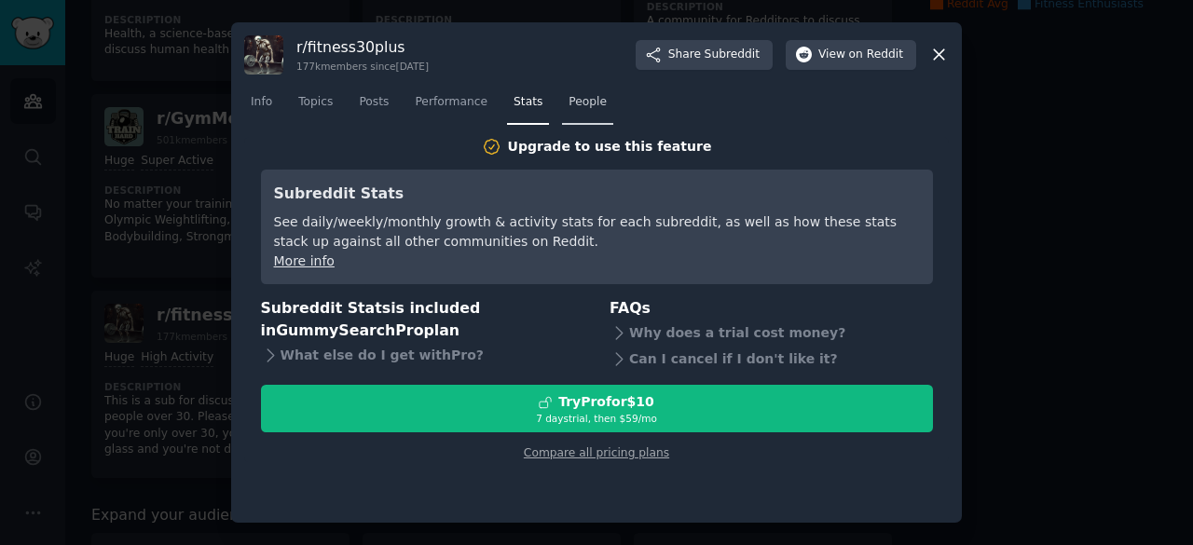
click at [571, 114] on link "People" at bounding box center [587, 107] width 51 height 38
click at [936, 48] on icon at bounding box center [939, 55] width 20 height 20
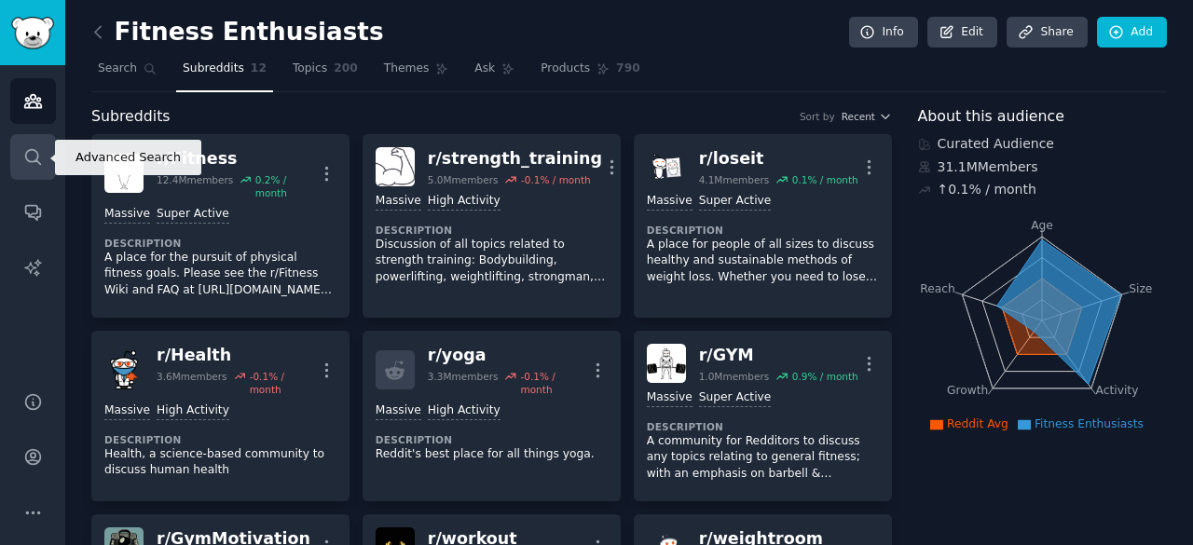
click at [29, 163] on icon "Sidebar" at bounding box center [33, 157] width 20 height 20
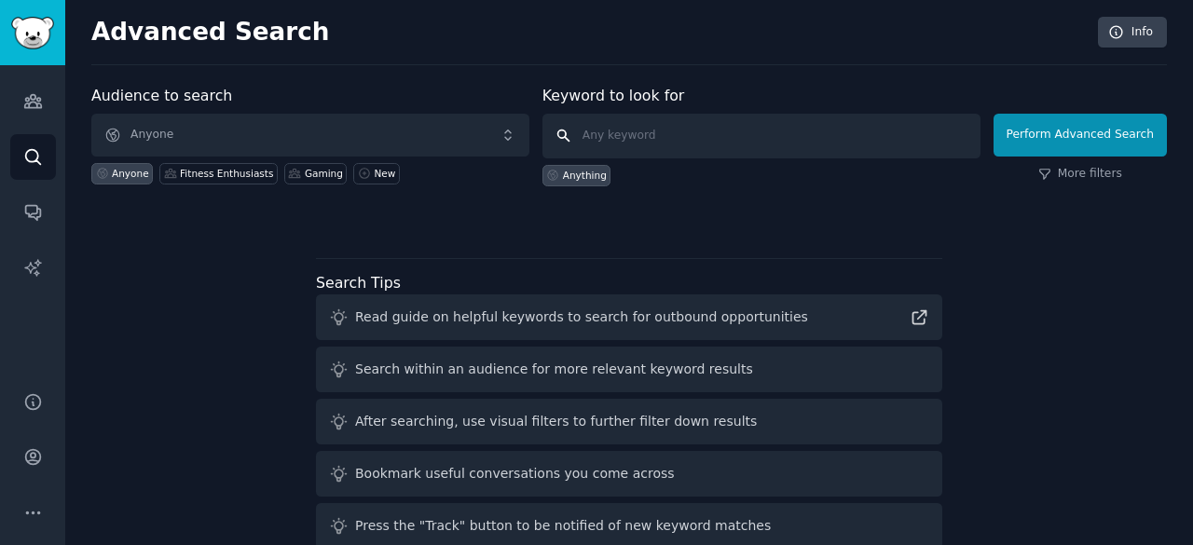
click at [644, 141] on input "text" at bounding box center [761, 136] width 438 height 45
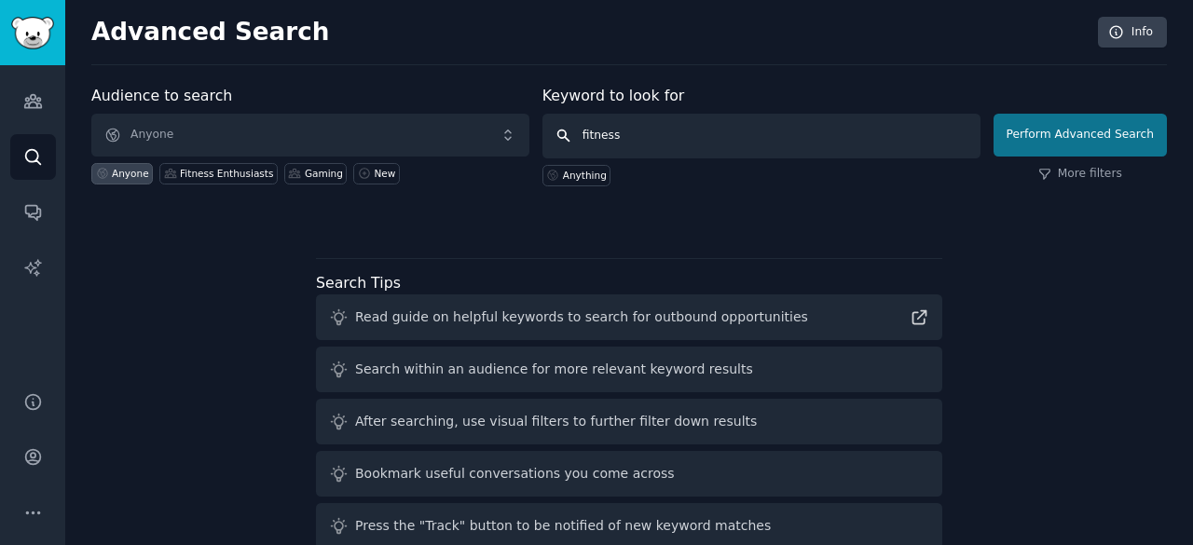
type input "fitness"
click at [1086, 138] on button "Perform Advanced Search" at bounding box center [1079, 135] width 173 height 43
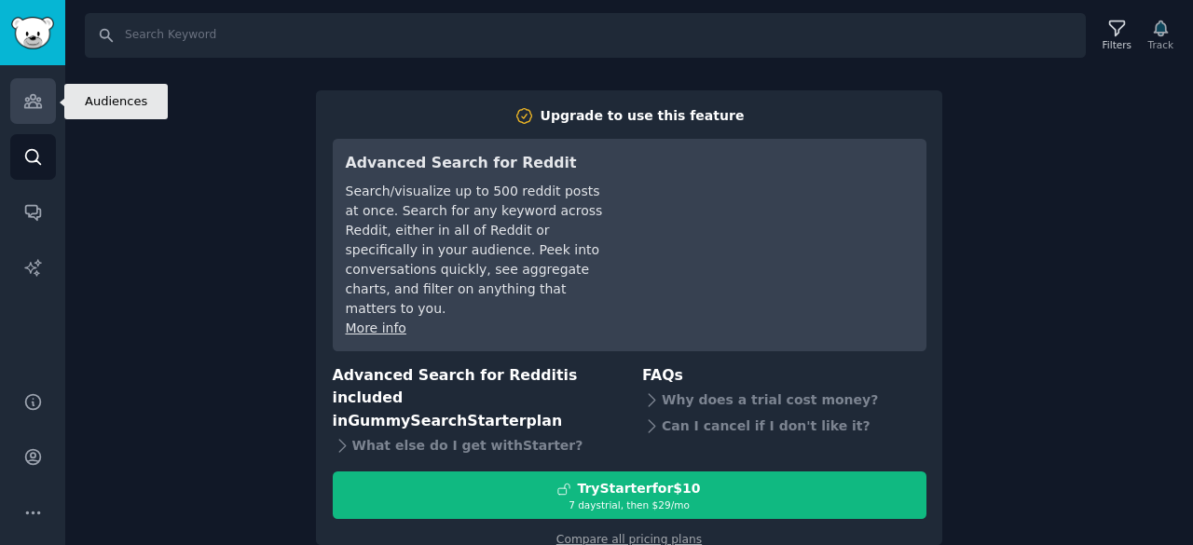
click at [38, 99] on icon "Sidebar" at bounding box center [33, 101] width 20 height 20
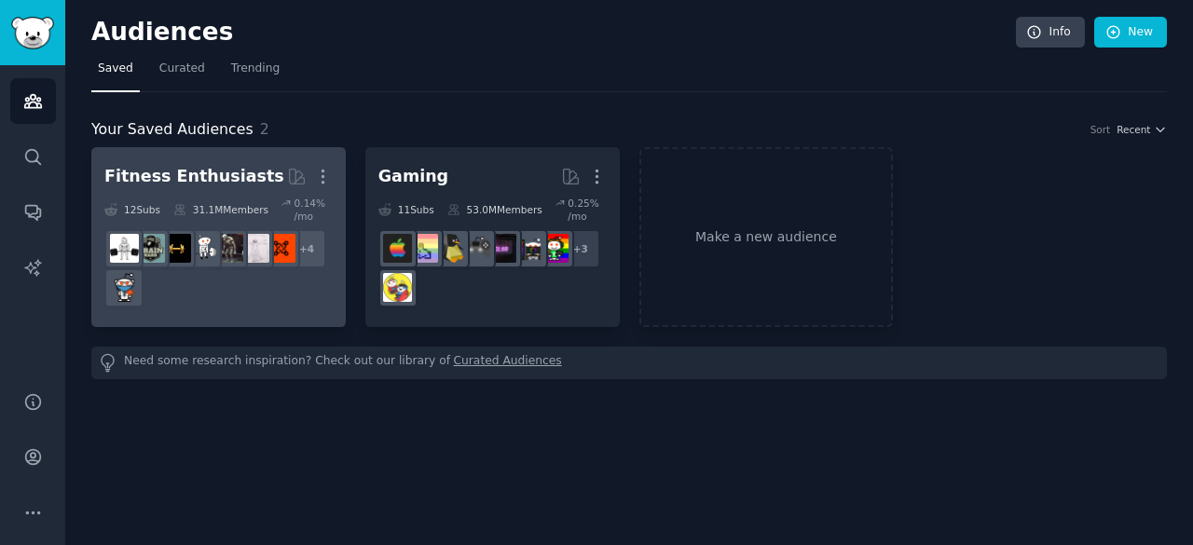
click at [266, 212] on div "12 Sub s 31.1M Members 0.14 % /mo" at bounding box center [218, 210] width 228 height 26
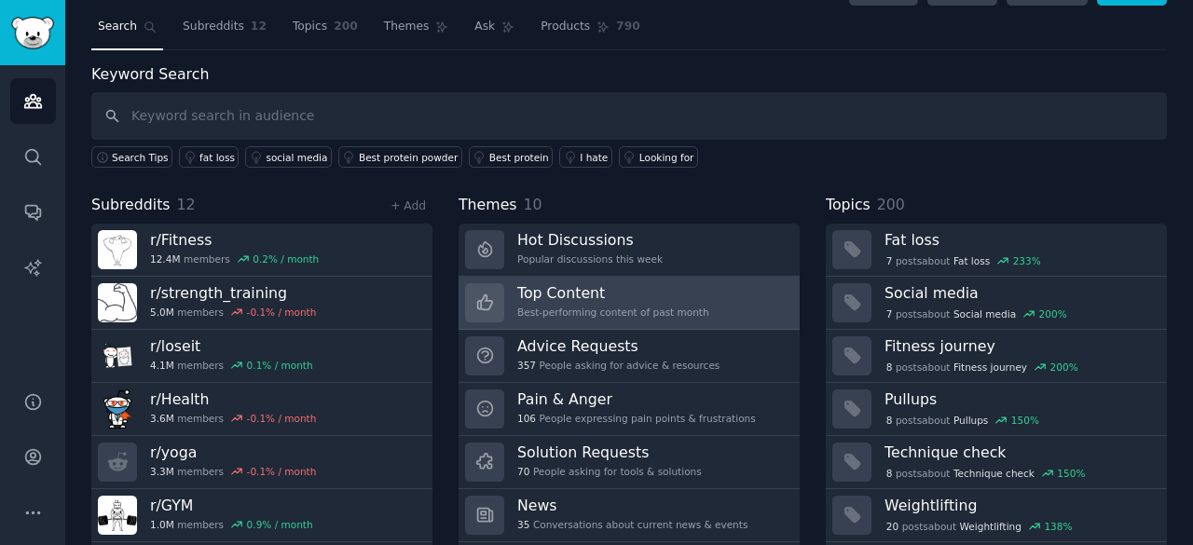
scroll to position [93, 0]
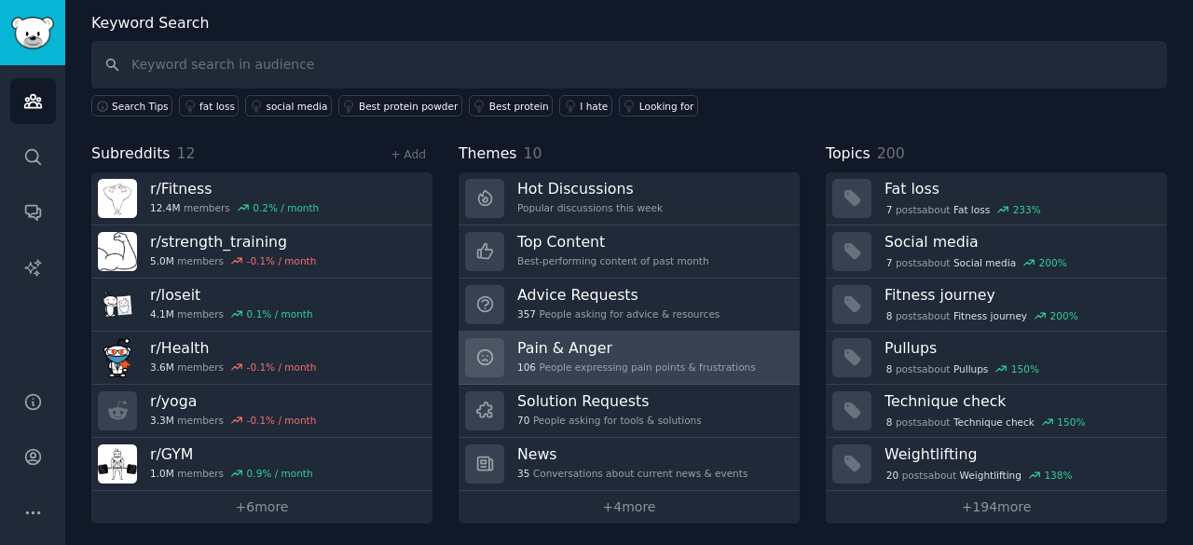
click at [611, 343] on h3 "Pain & Anger" at bounding box center [636, 348] width 239 height 20
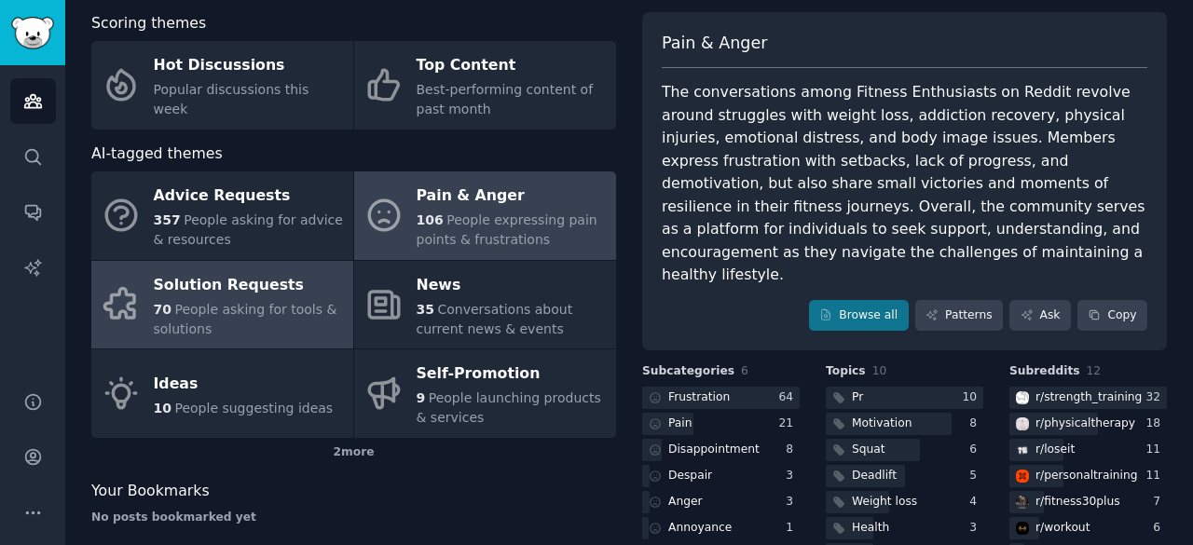
click at [207, 290] on div "Solution Requests" at bounding box center [249, 285] width 190 height 30
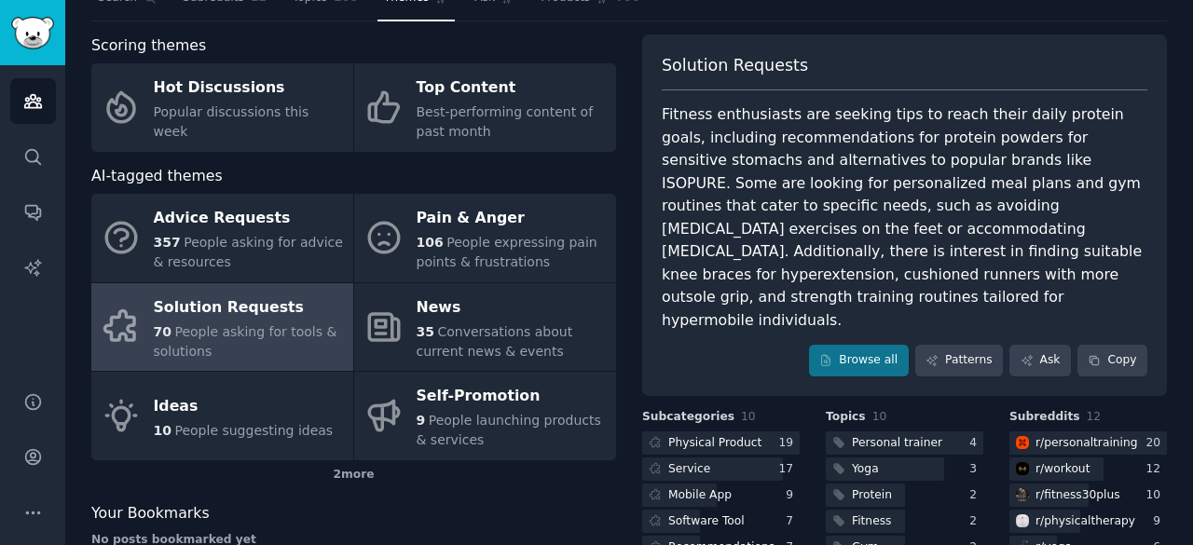
scroll to position [43, 0]
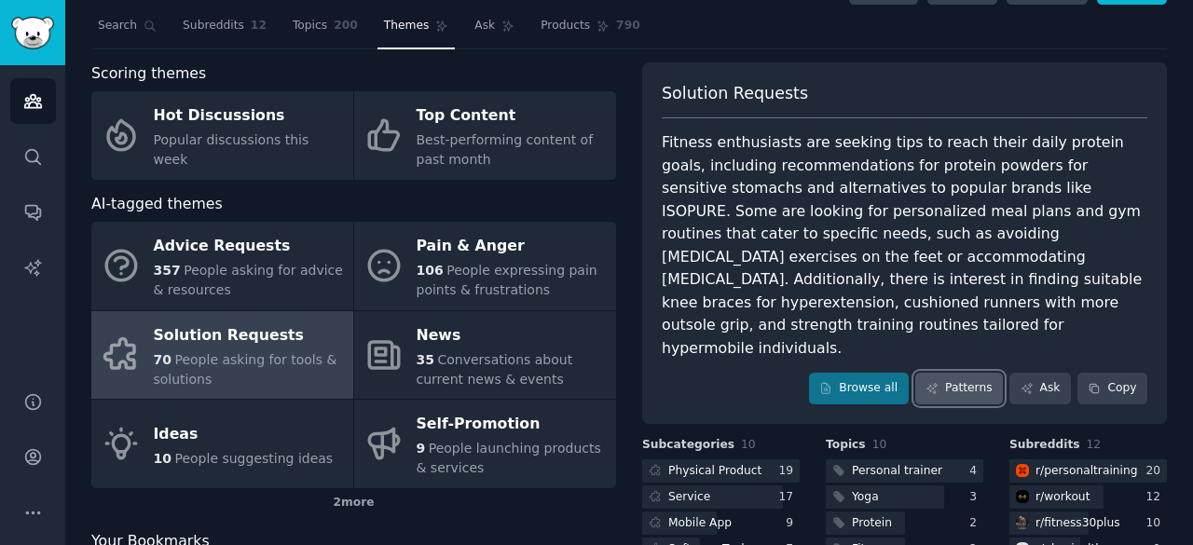
click at [965, 373] on link "Patterns" at bounding box center [959, 389] width 88 height 32
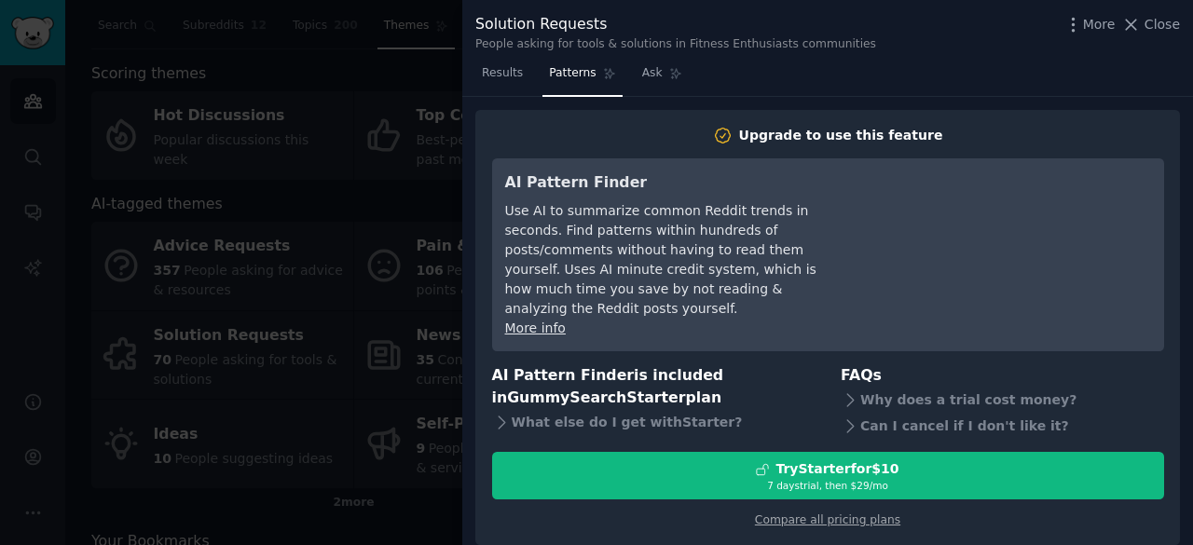
click at [566, 77] on span "Patterns" at bounding box center [572, 73] width 47 height 17
click at [388, 157] on div at bounding box center [596, 272] width 1193 height 545
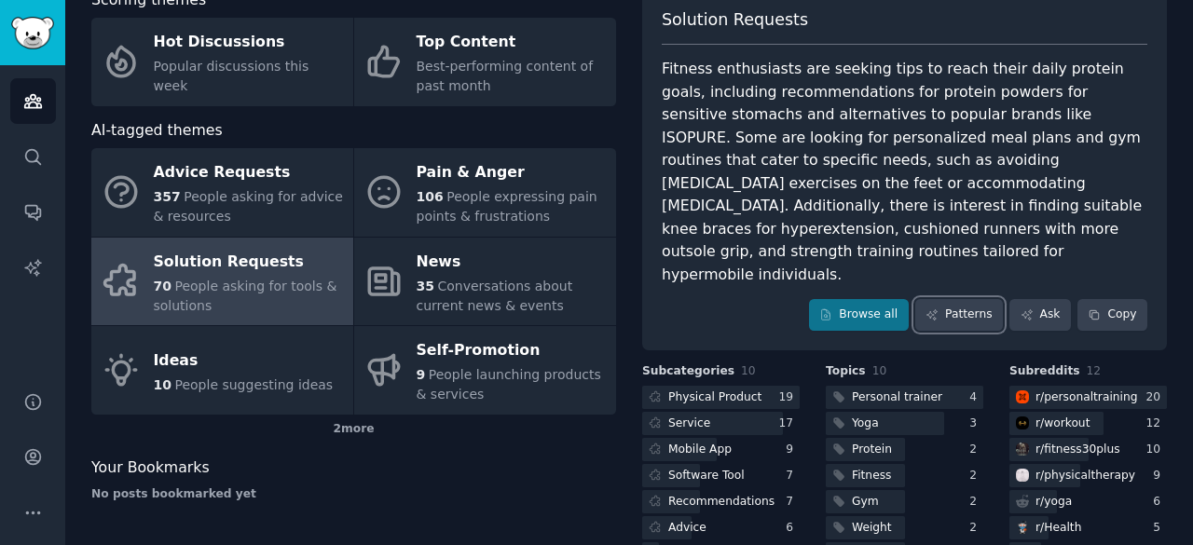
scroll to position [125, 0]
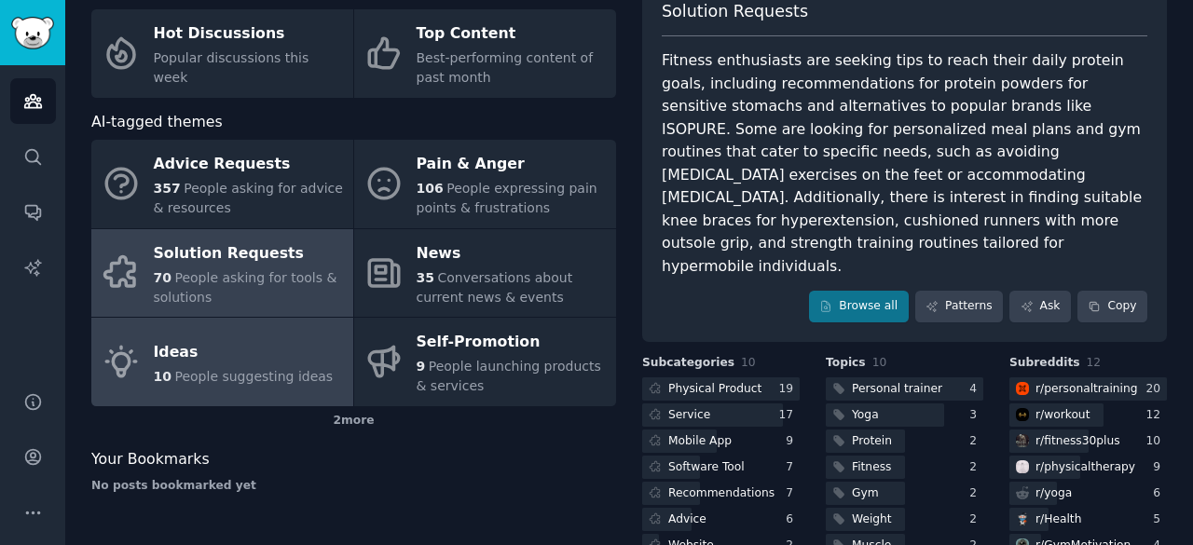
click at [294, 333] on link "Ideas 10 People suggesting ideas" at bounding box center [222, 362] width 262 height 89
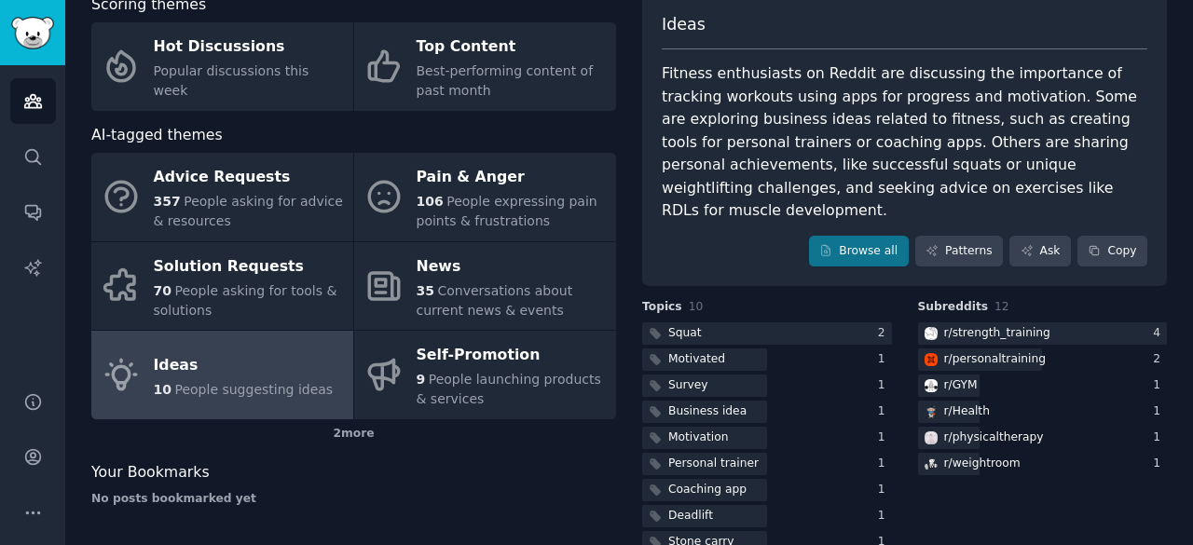
scroll to position [125, 0]
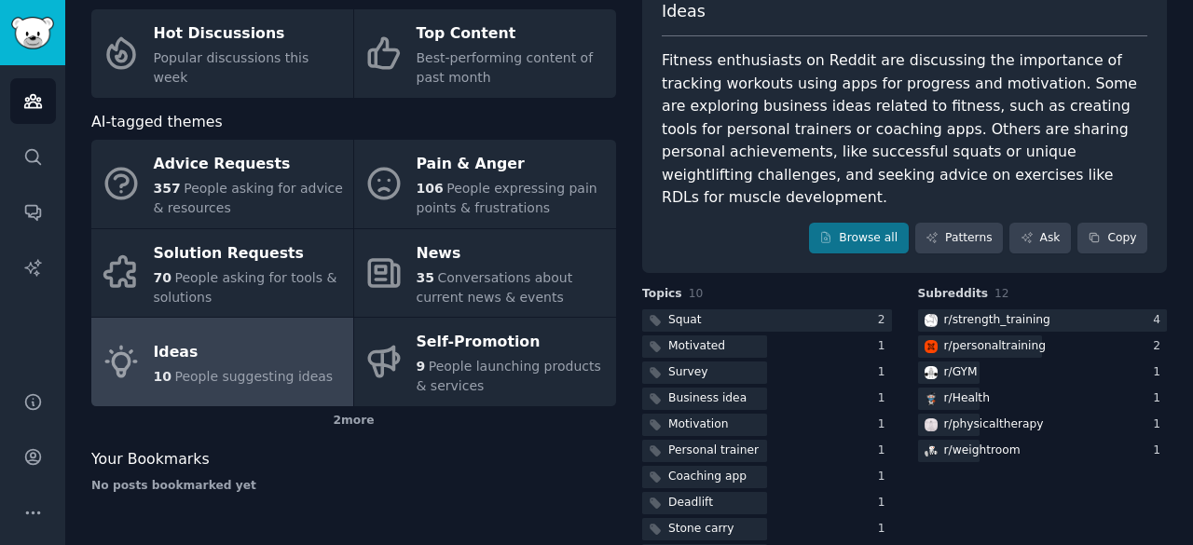
click at [678, 121] on div "Fitness enthusiasts on Reddit are discussing the importance of tracking workout…" at bounding box center [904, 129] width 485 height 160
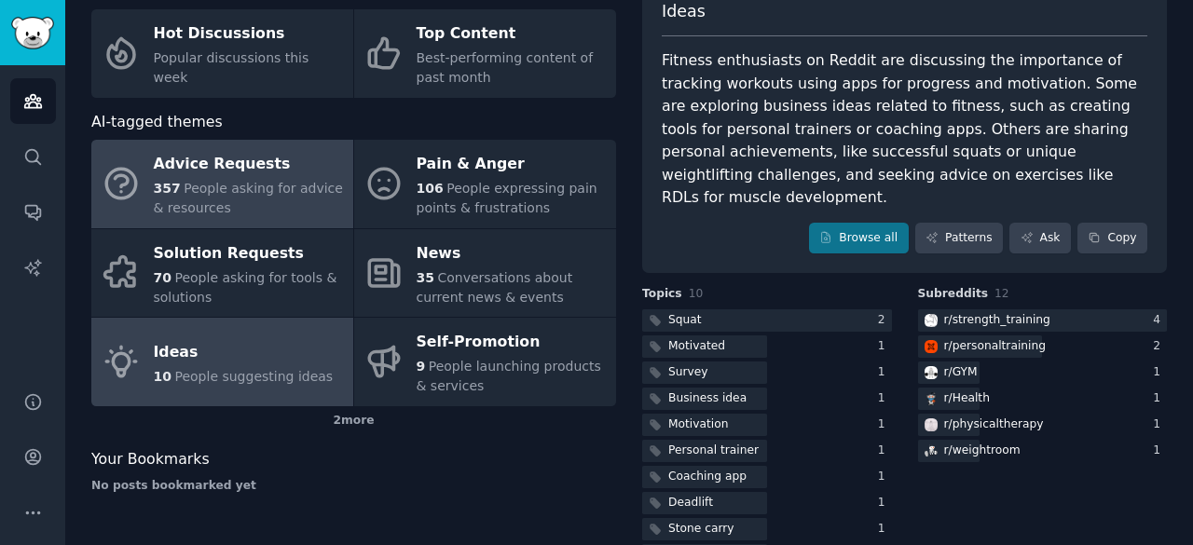
click at [263, 174] on div "Advice Requests" at bounding box center [249, 165] width 190 height 30
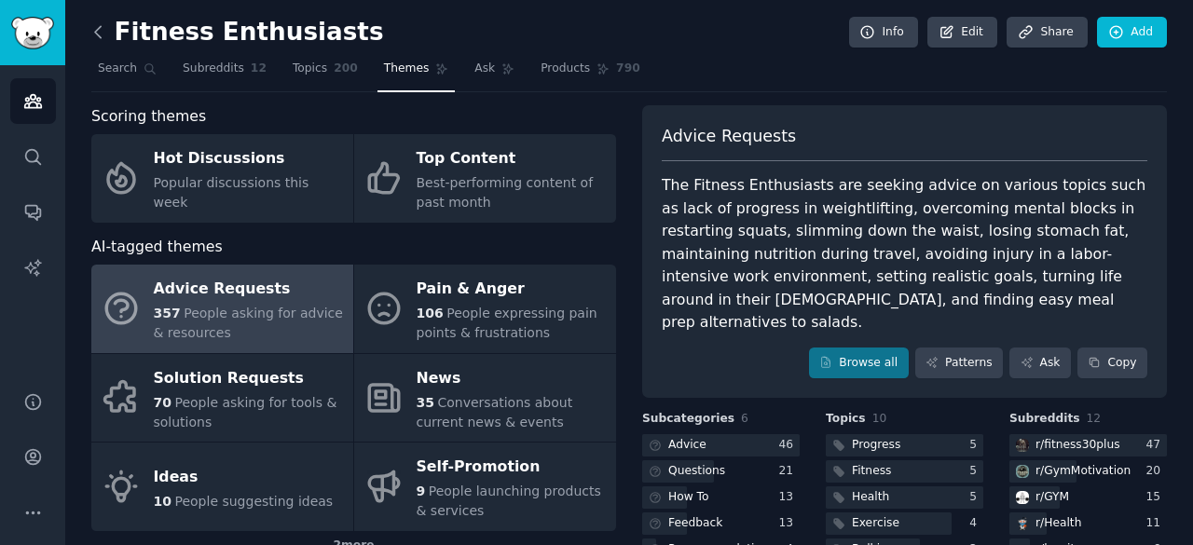
click at [91, 22] on icon at bounding box center [99, 32] width 20 height 20
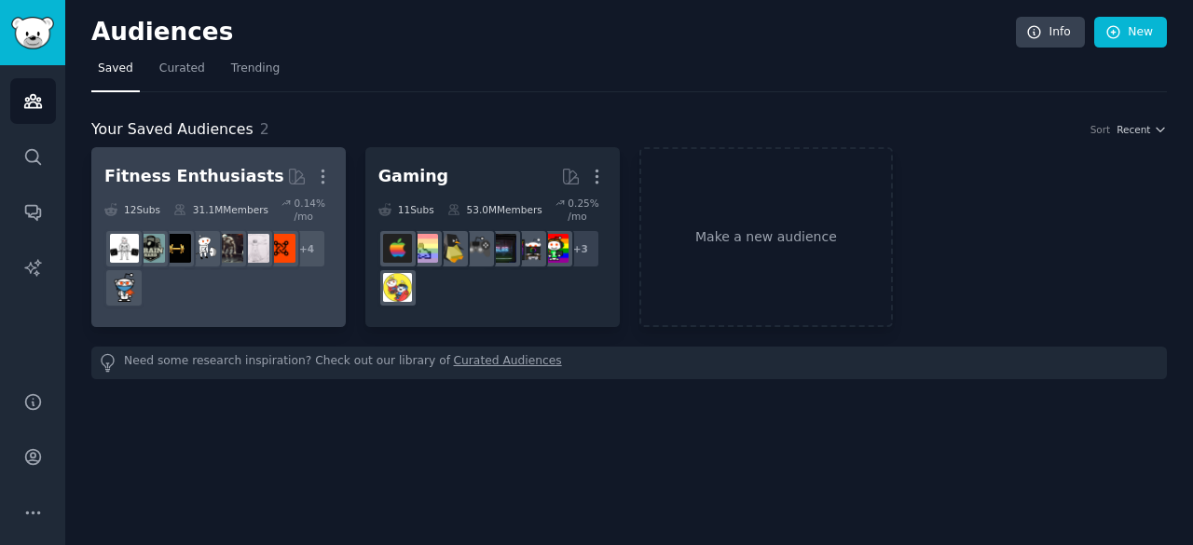
click at [211, 274] on div "+ 4" at bounding box center [218, 268] width 228 height 78
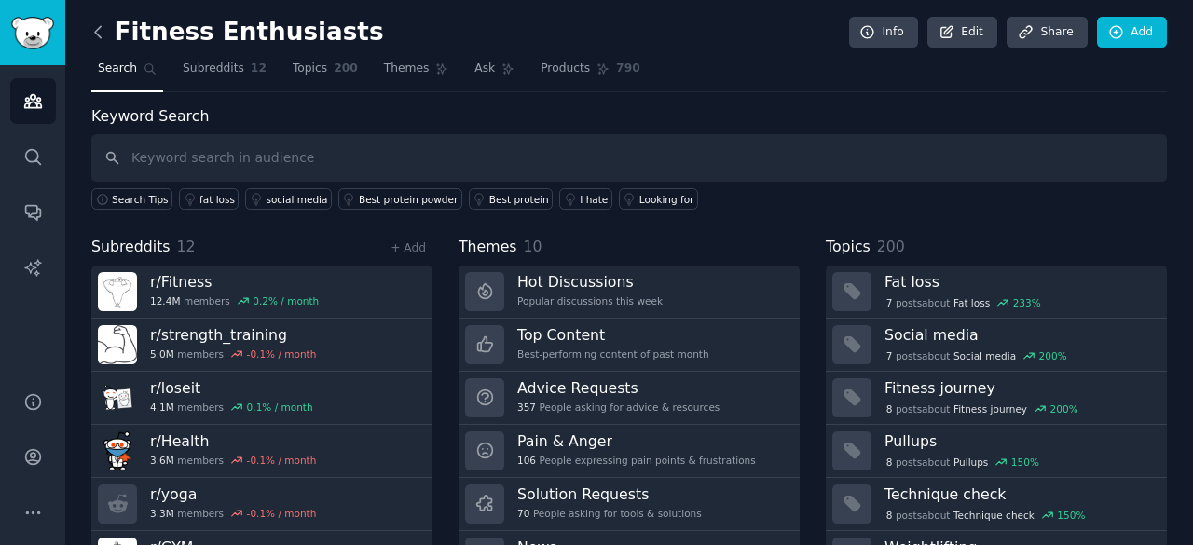
click at [101, 31] on icon at bounding box center [99, 32] width 20 height 20
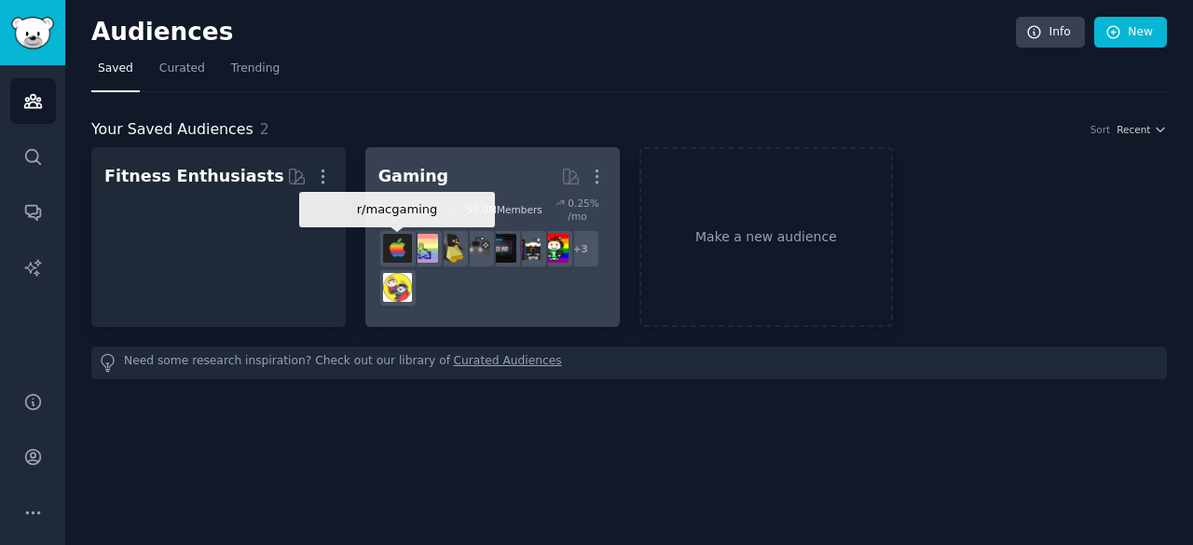
click at [408, 260] on img at bounding box center [397, 248] width 29 height 29
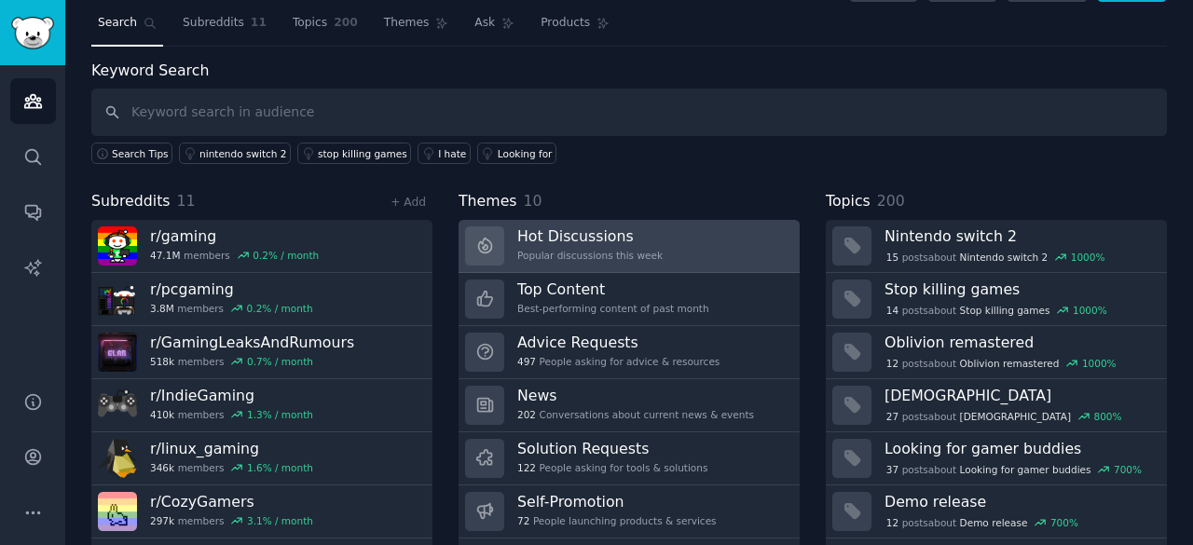
scroll to position [93, 0]
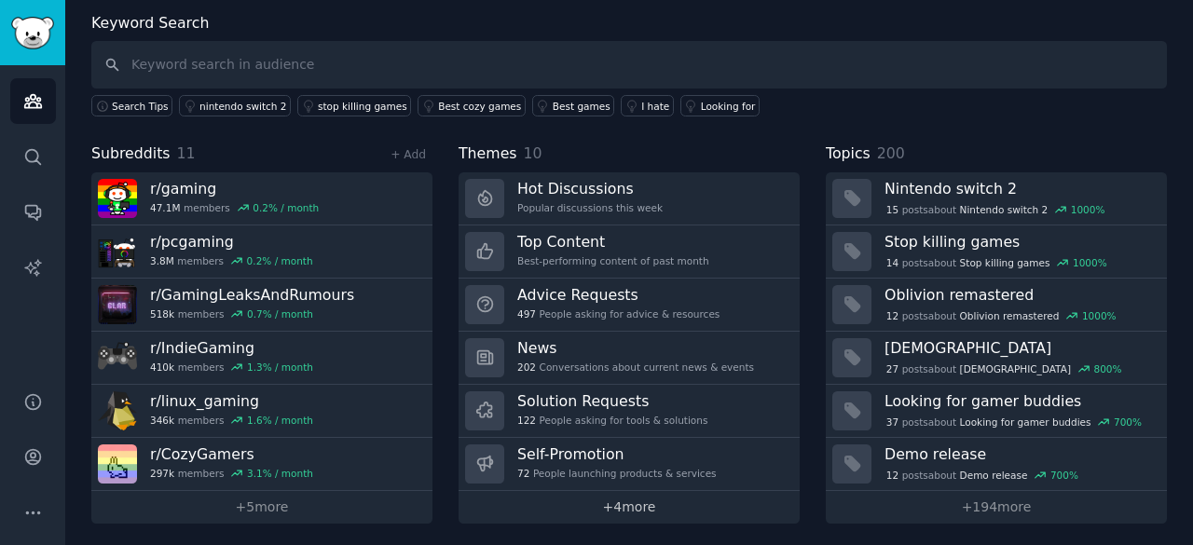
click at [604, 497] on link "+ 4 more" at bounding box center [628, 507] width 341 height 33
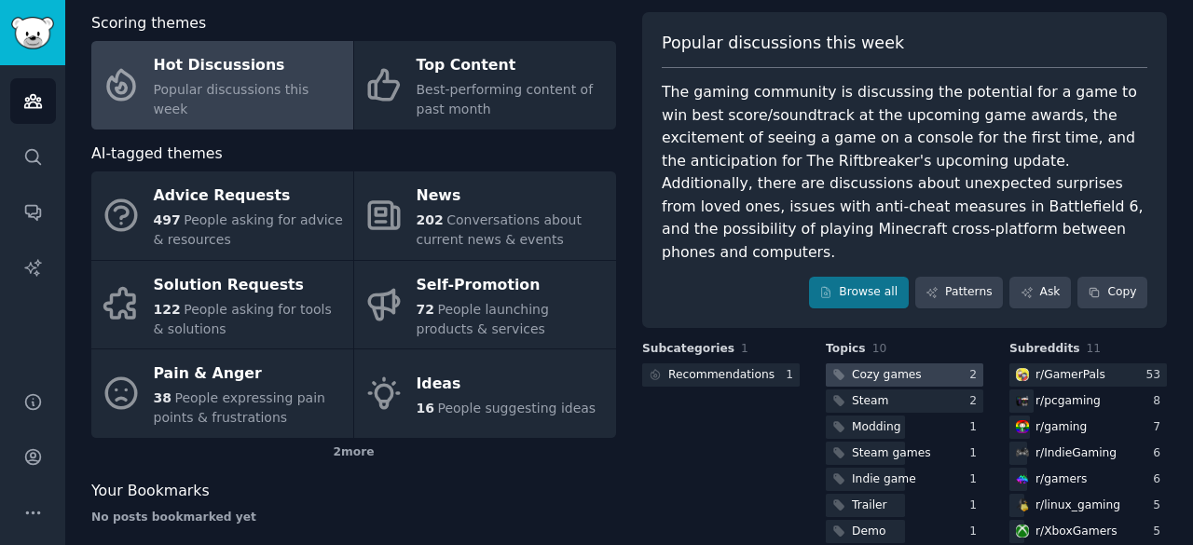
click at [935, 363] on div at bounding box center [904, 374] width 157 height 23
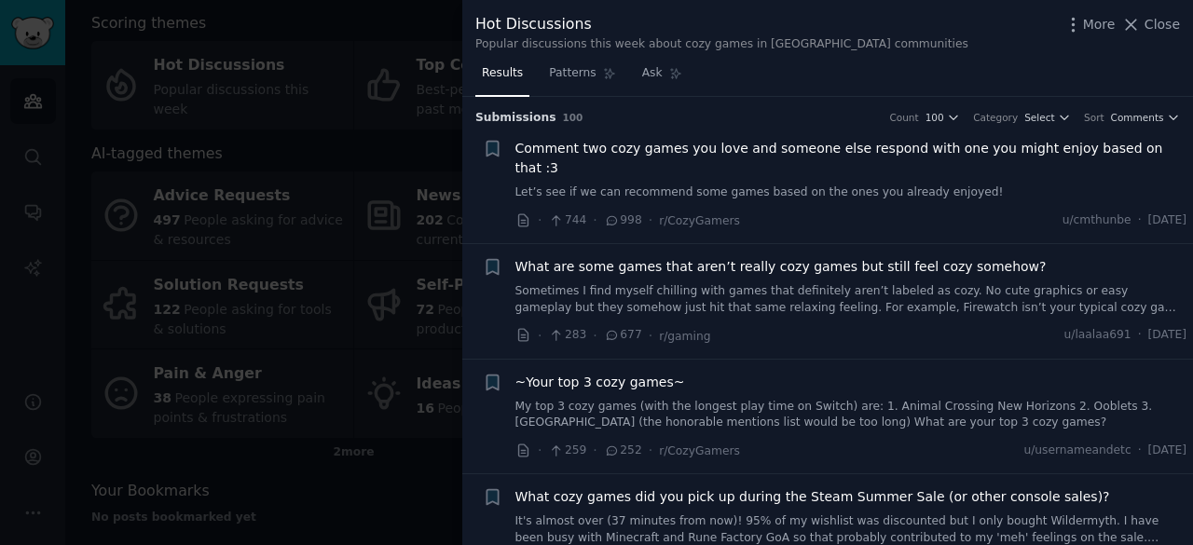
click at [748, 184] on link "Let’s see if we can recommend some games based on the ones you already enjoyed!" at bounding box center [851, 192] width 672 height 17
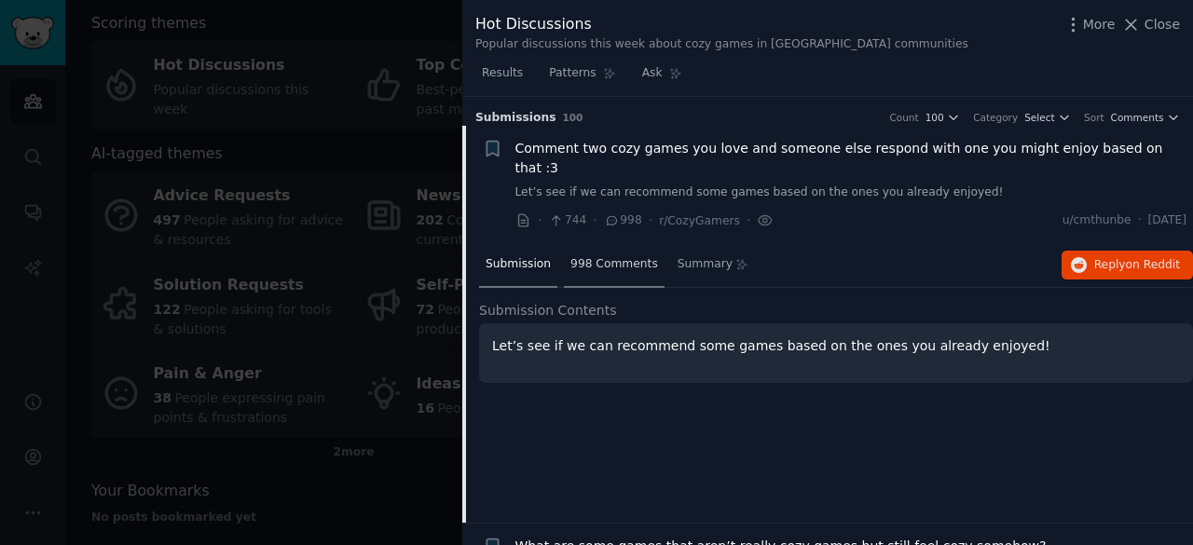
click at [584, 256] on span "998 Comments" at bounding box center [614, 264] width 88 height 17
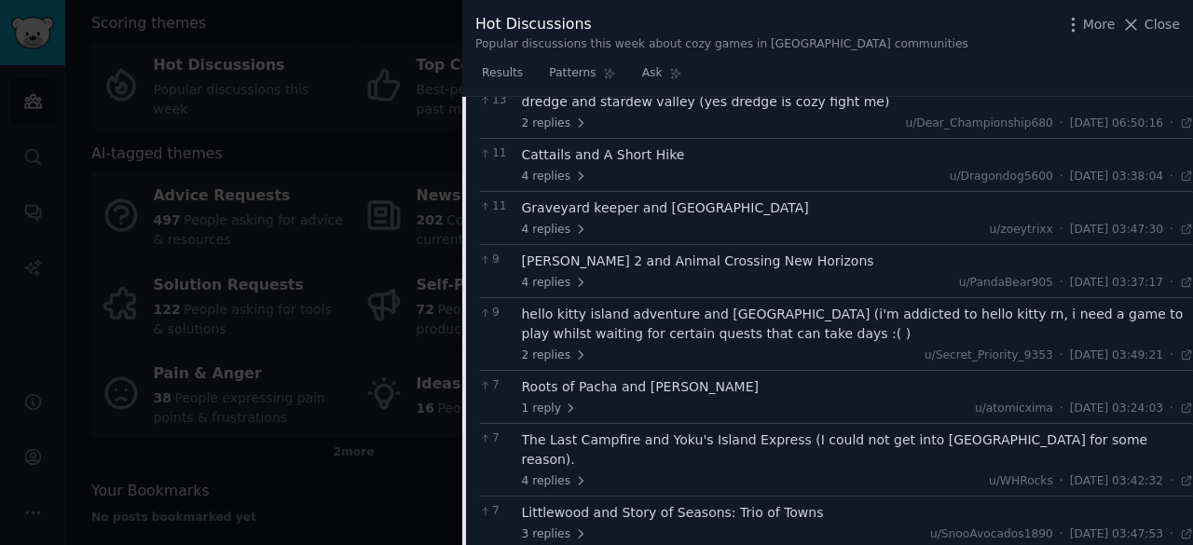
scroll to position [985, 0]
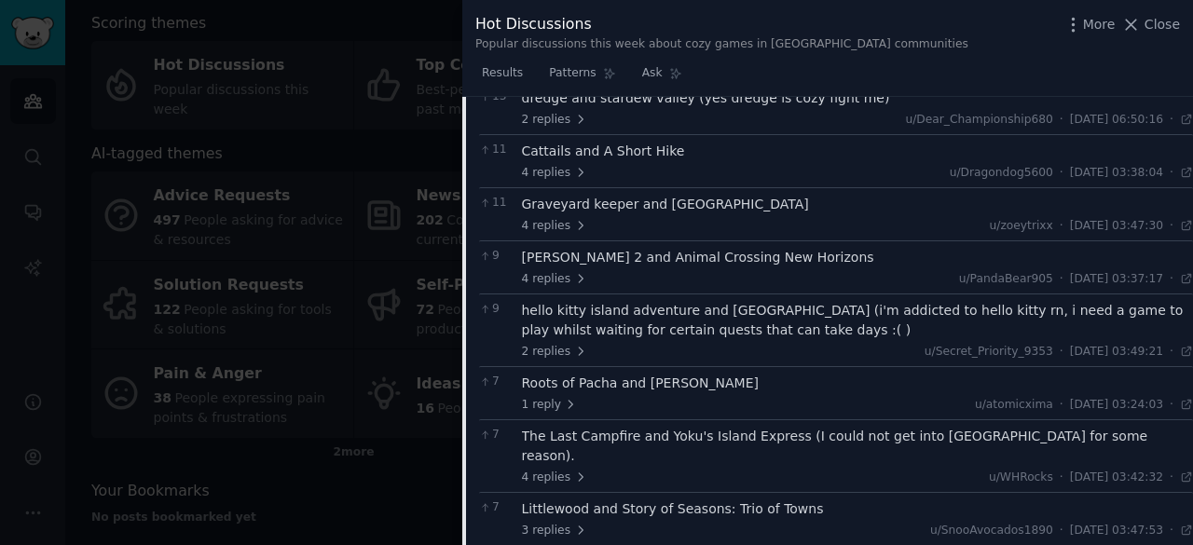
click at [309, 339] on div at bounding box center [596, 272] width 1193 height 545
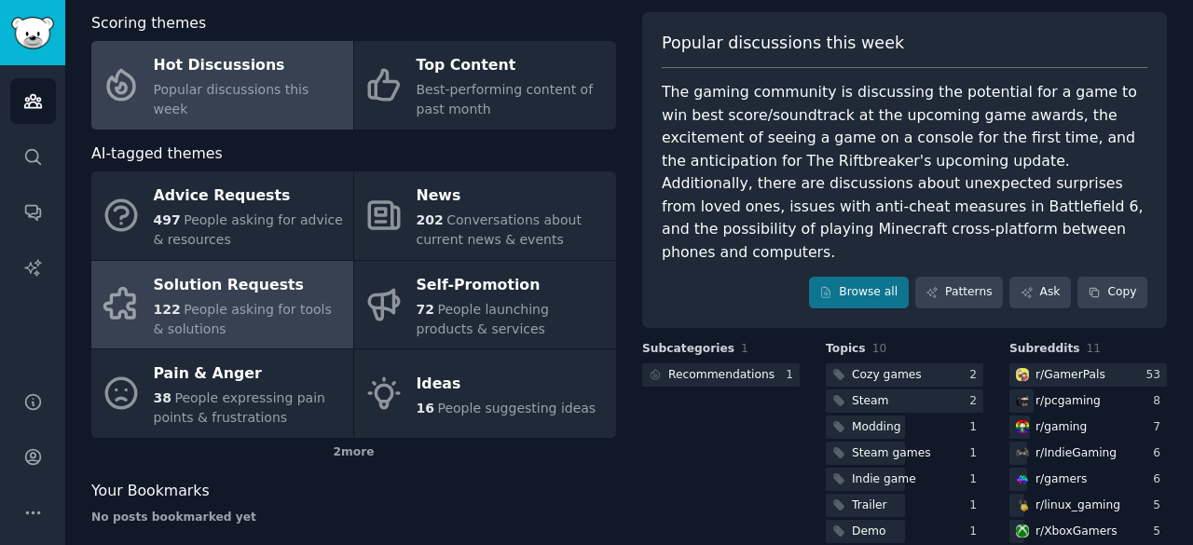
click at [242, 323] on div "122 People asking for tools & solutions" at bounding box center [249, 319] width 190 height 39
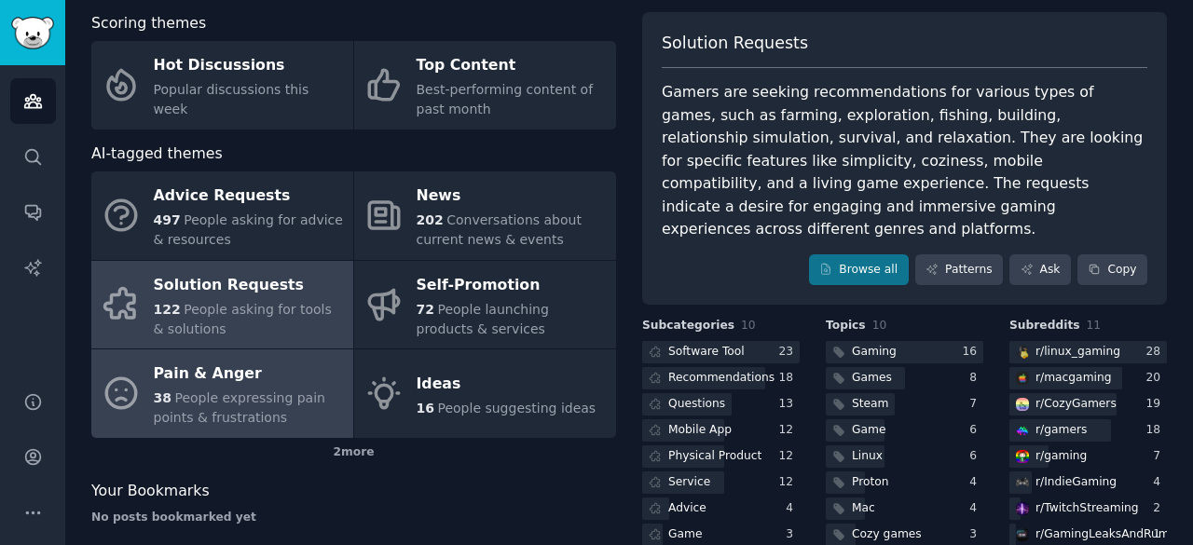
click at [231, 403] on span "People expressing pain points & frustrations" at bounding box center [239, 407] width 171 height 34
